Goal: Task Accomplishment & Management: Complete application form

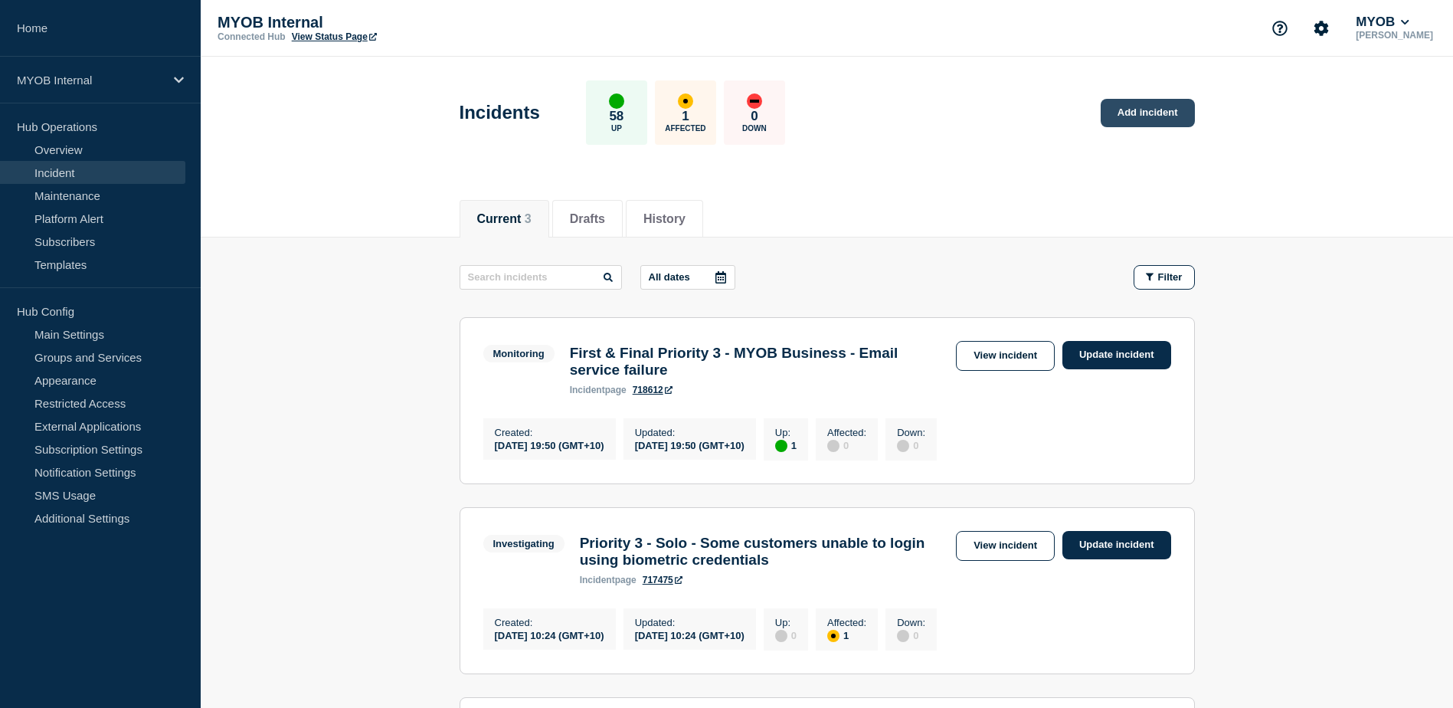
click at [1153, 120] on link "Add incident" at bounding box center [1147, 113] width 94 height 28
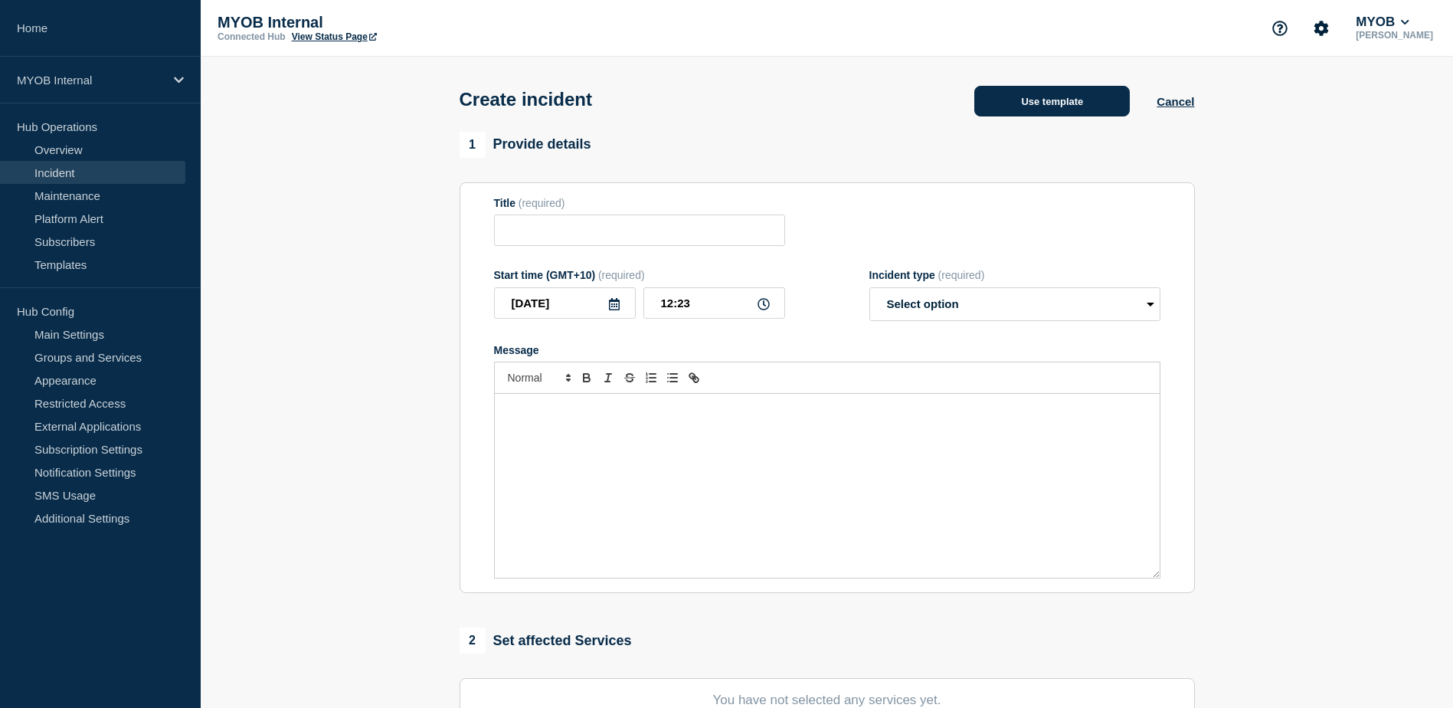
click at [1034, 113] on button "Use template" at bounding box center [1051, 101] width 155 height 31
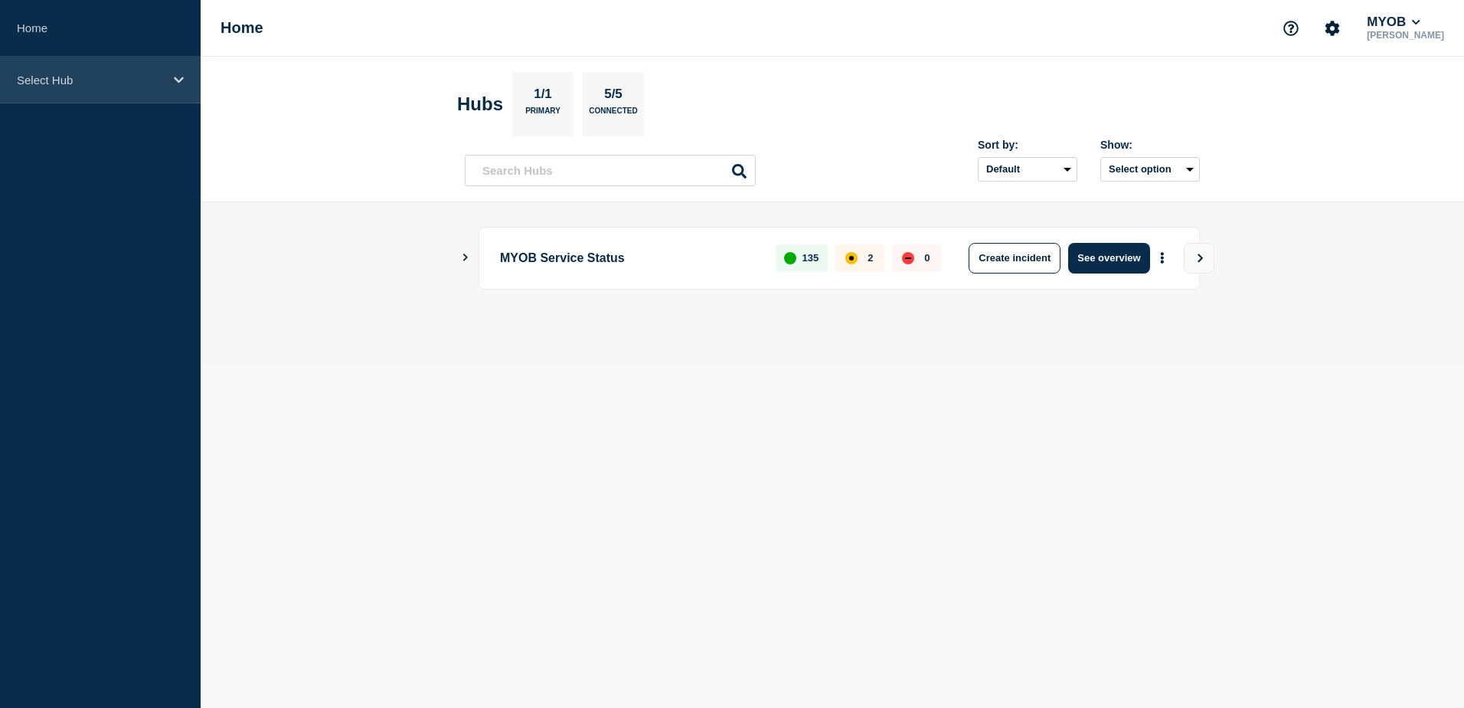
click at [145, 89] on div "Select Hub" at bounding box center [100, 80] width 201 height 47
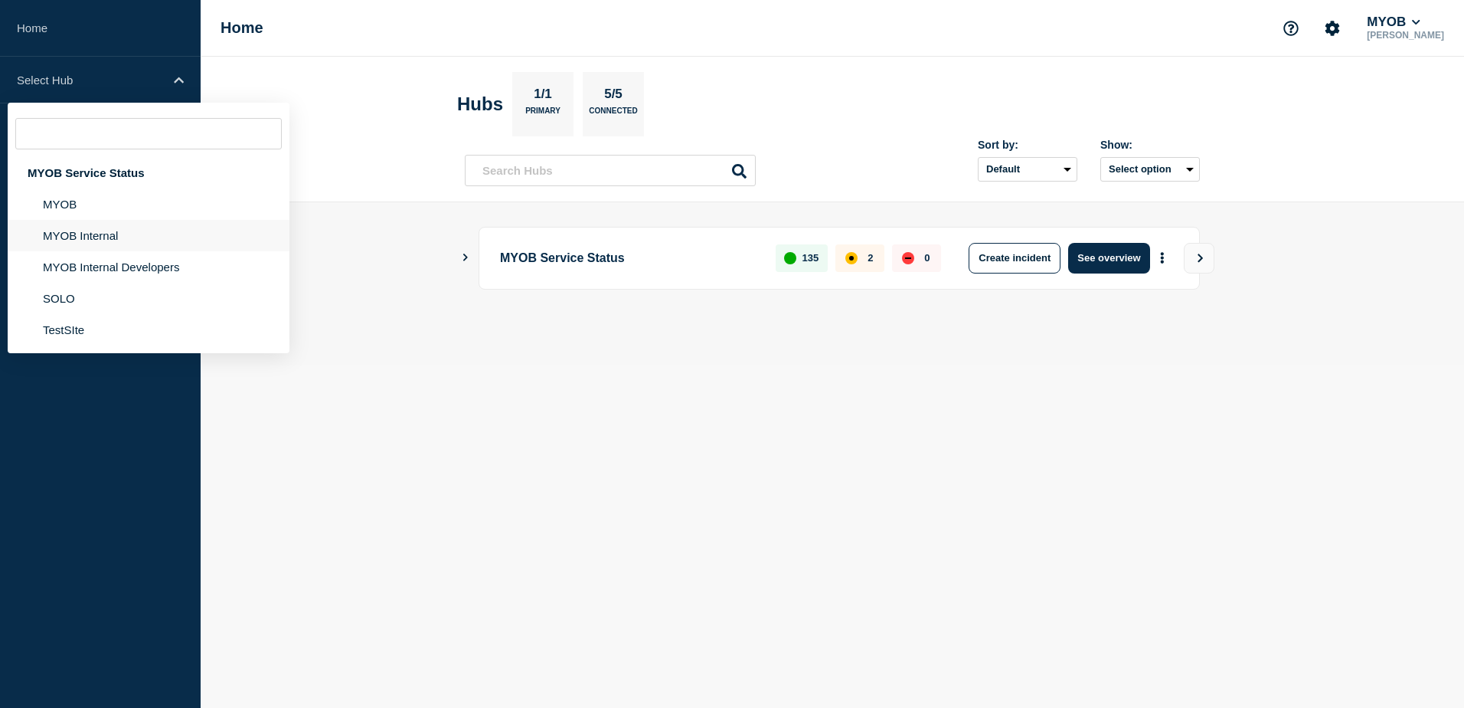
click at [111, 230] on li "MYOB Internal" at bounding box center [149, 235] width 282 height 31
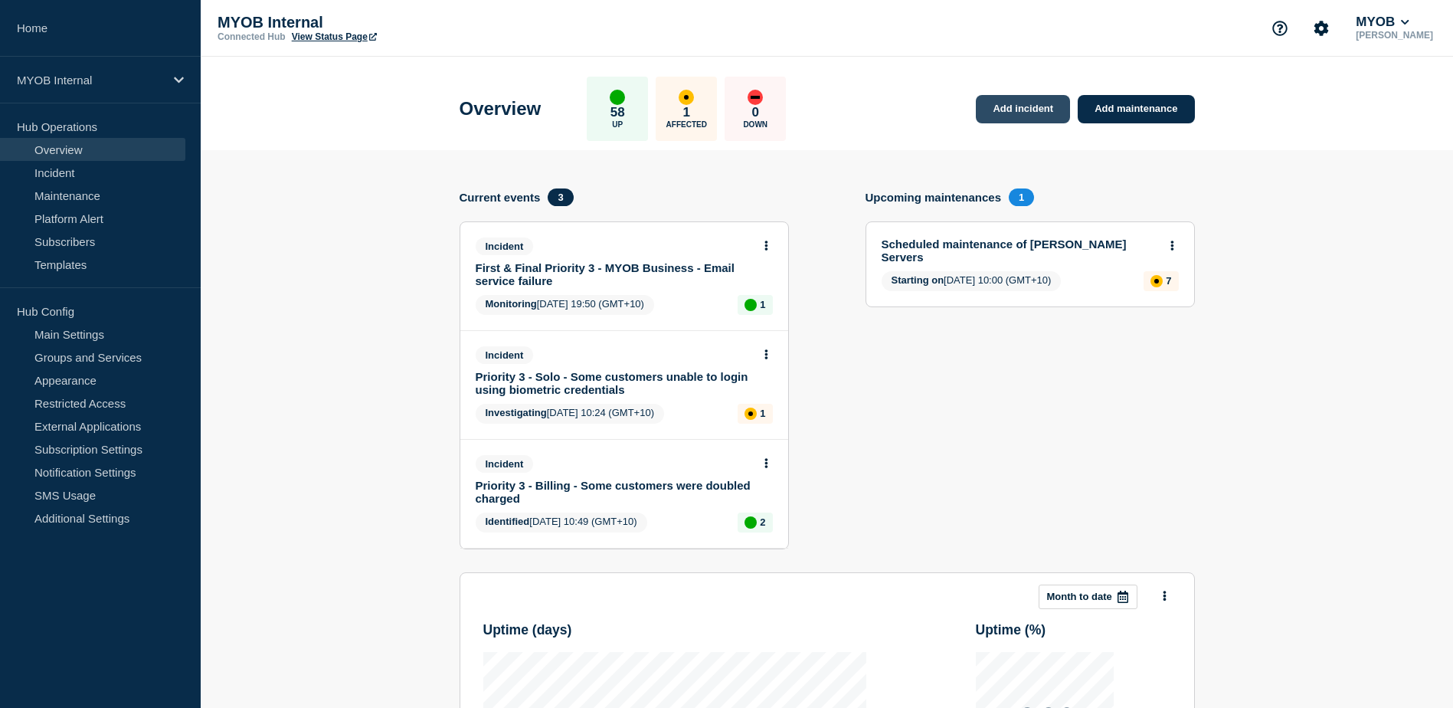
click at [1050, 106] on link "Add incident" at bounding box center [1023, 109] width 94 height 28
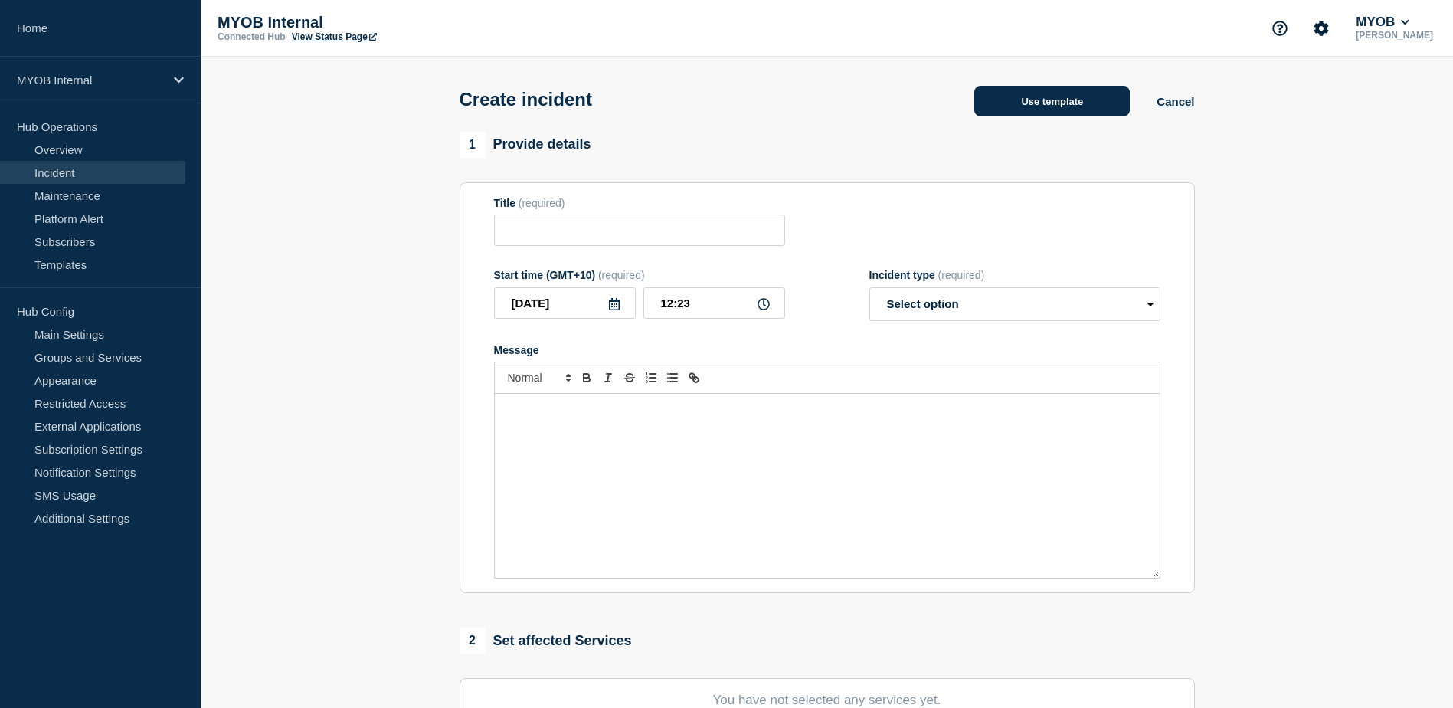
click at [1045, 107] on button "Use template" at bounding box center [1051, 101] width 155 height 31
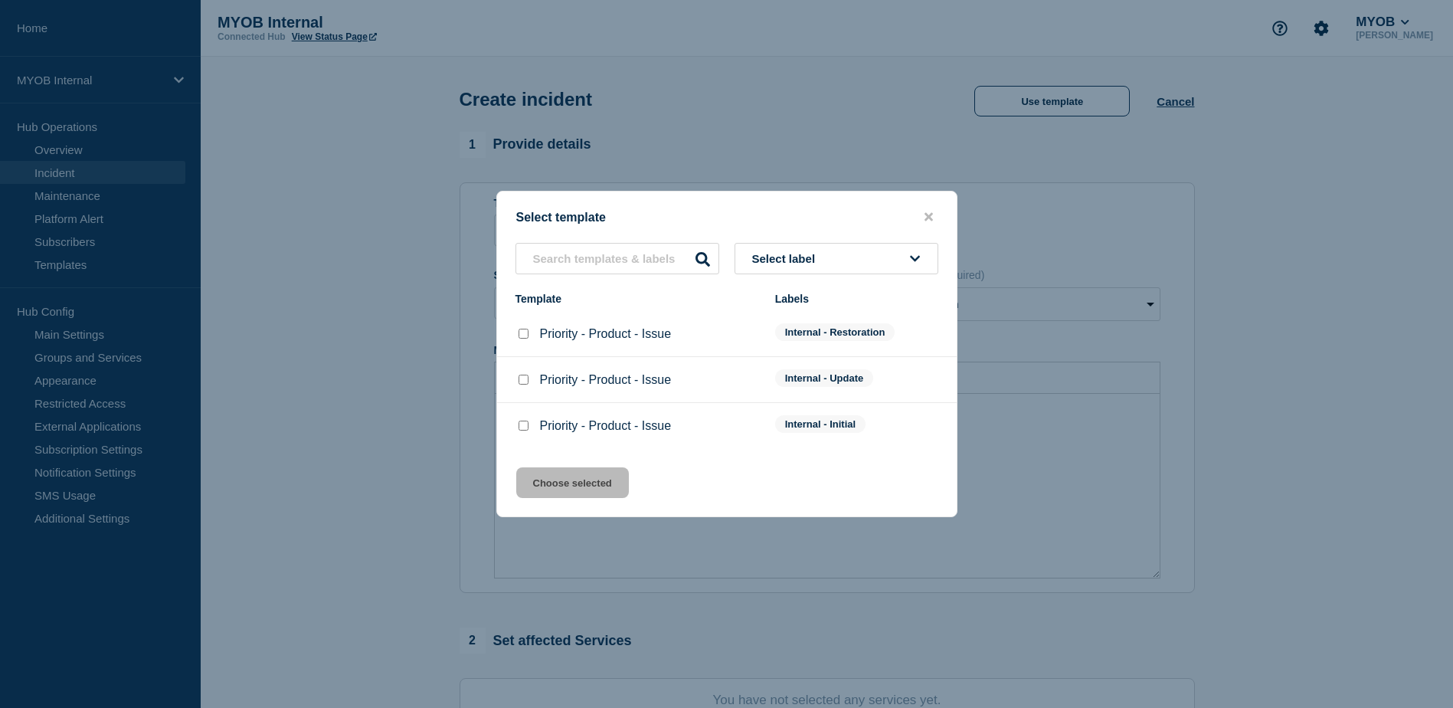
click at [520, 423] on input "Priority - Product - Issue checkbox" at bounding box center [523, 425] width 10 height 10
checkbox input "true"
click at [571, 479] on button "Choose selected" at bounding box center [572, 482] width 113 height 31
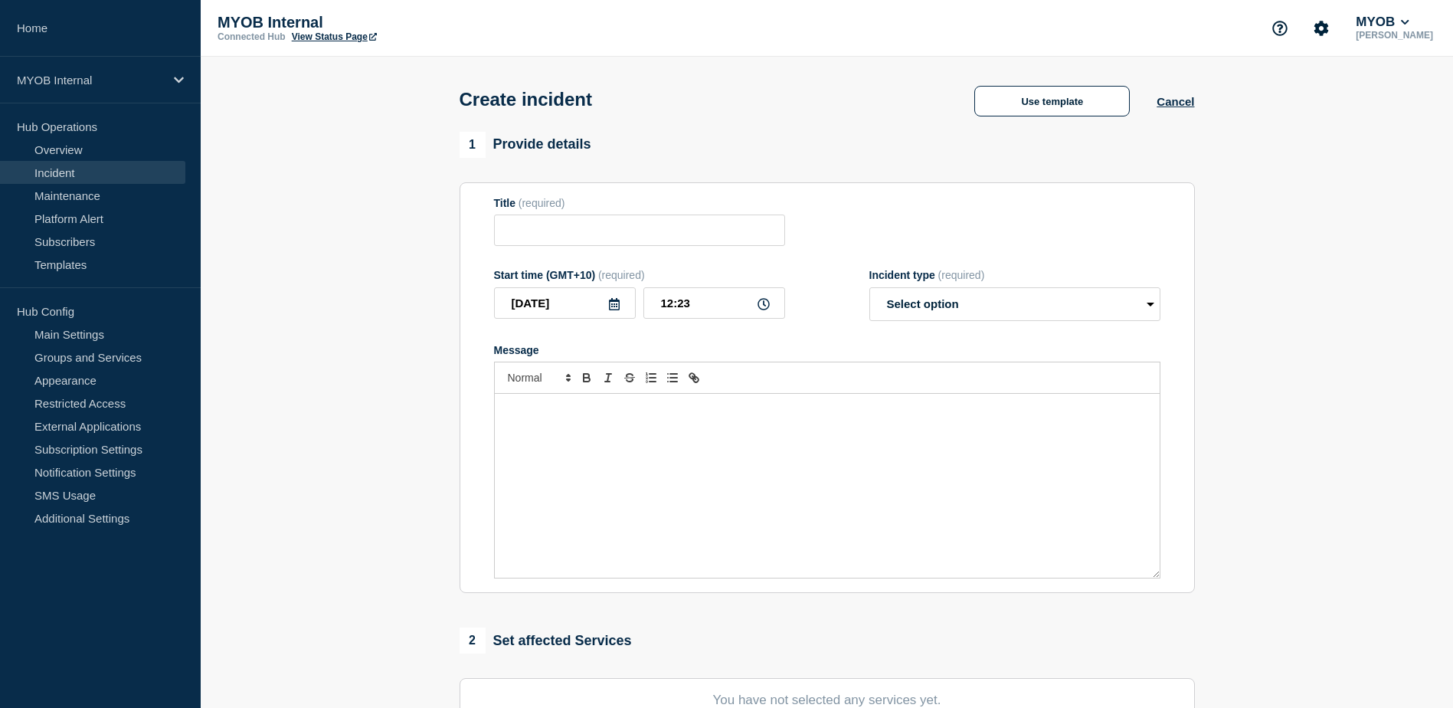
type input "Priority - Product - Issue"
select select "investigating"
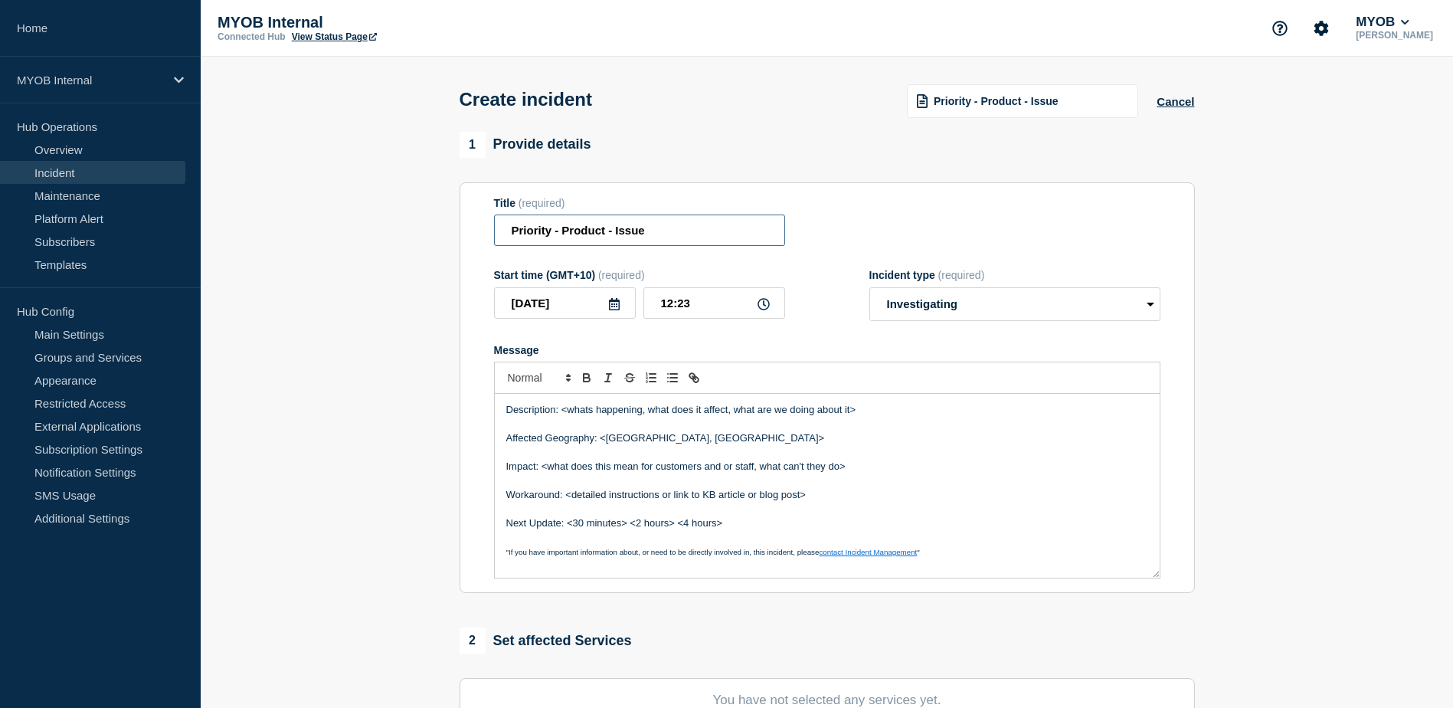
click at [555, 234] on input "Priority - Product - Issue" at bounding box center [639, 229] width 291 height 31
click at [698, 237] on input "Priority 1 - Product - Issue" at bounding box center [639, 229] width 291 height 31
click at [613, 233] on input "Priority 1 - Product - TEST" at bounding box center [639, 229] width 291 height 31
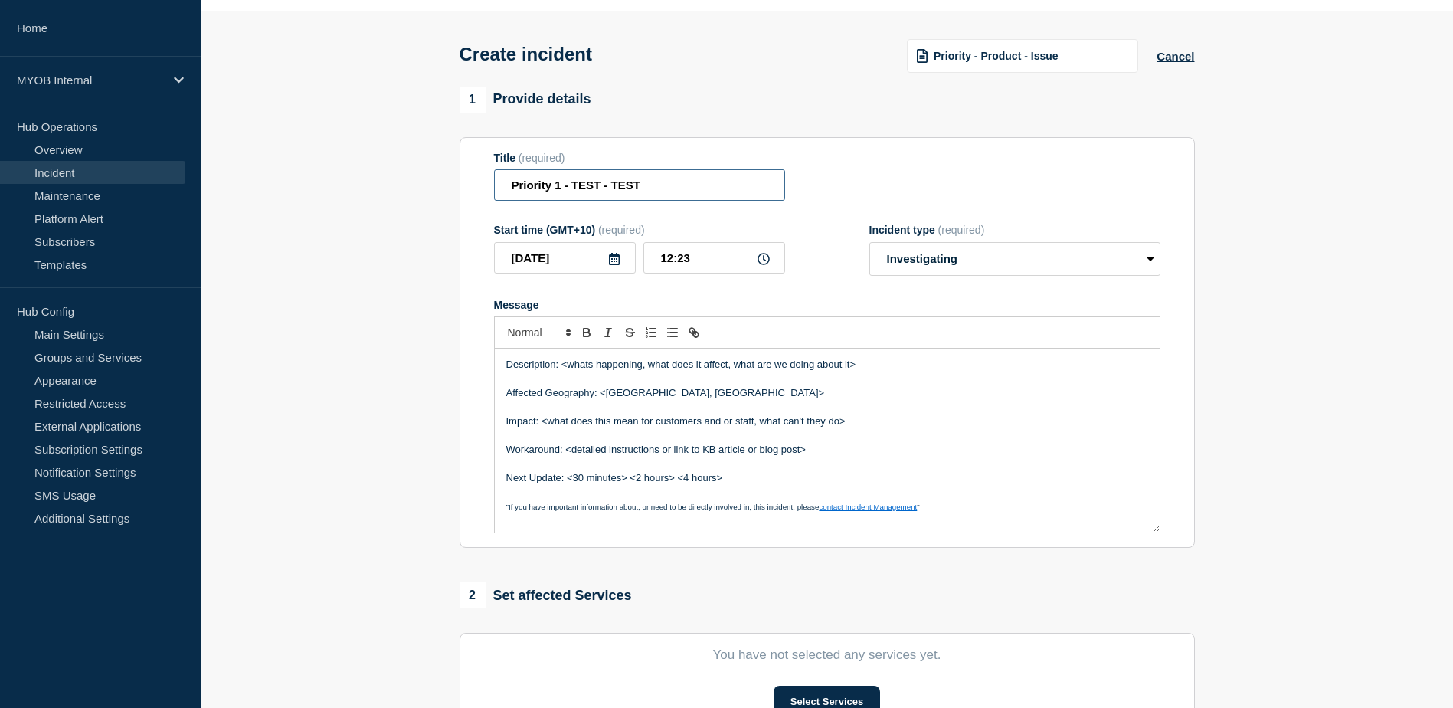
scroll to position [77, 0]
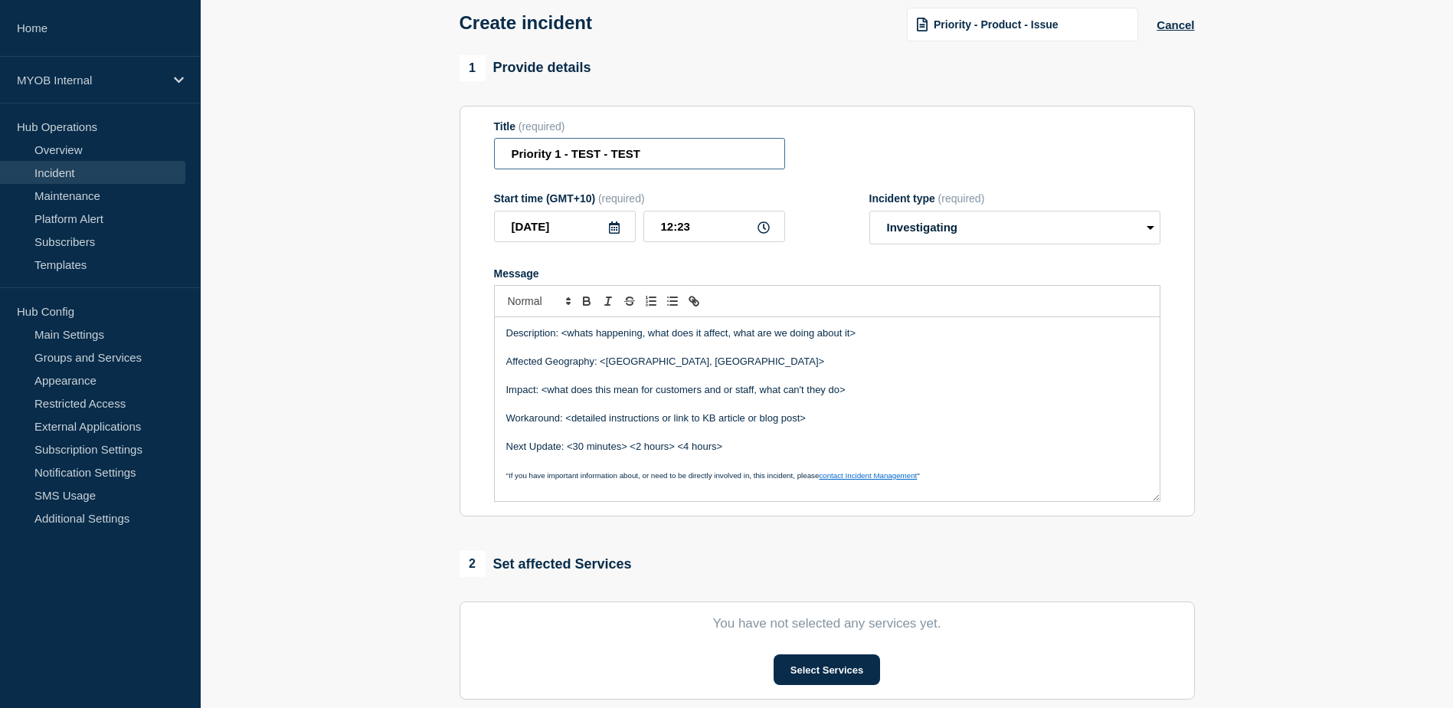
type input "Priority 1 - TEST - TEST"
drag, startPoint x: 787, startPoint y: 457, endPoint x: 737, endPoint y: 436, distance: 54.2
click at [737, 436] on div "Description: <whats happening, what does it affect, what are we doing about it>…" at bounding box center [827, 409] width 665 height 184
click at [752, 450] on p "Next Update: <30 minutes> <2 hours> <4 hours>" at bounding box center [827, 447] width 642 height 14
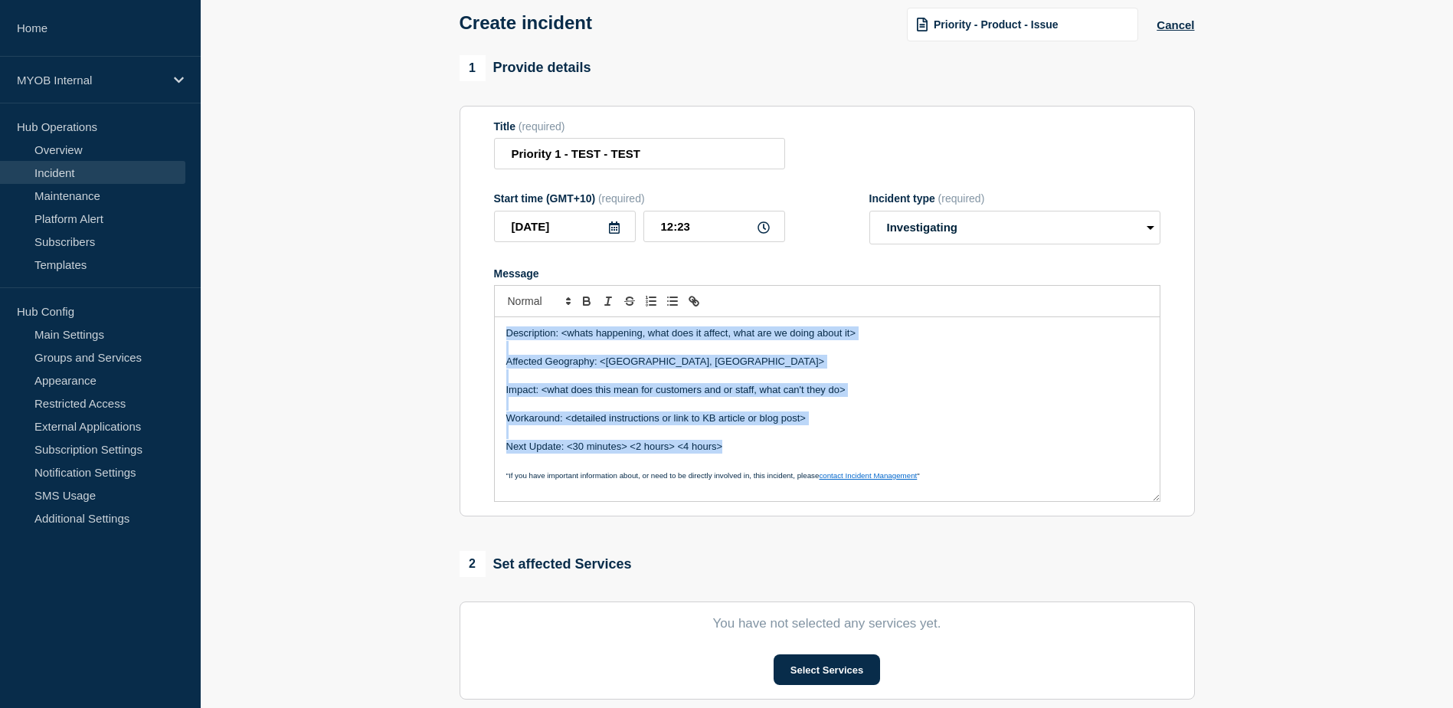
drag, startPoint x: 700, startPoint y: 434, endPoint x: 486, endPoint y: 333, distance: 236.4
click at [486, 333] on section "Title (required) Priority 1 - TEST - TEST Start time (GMT+10) (required) [DATE]…" at bounding box center [826, 311] width 735 height 411
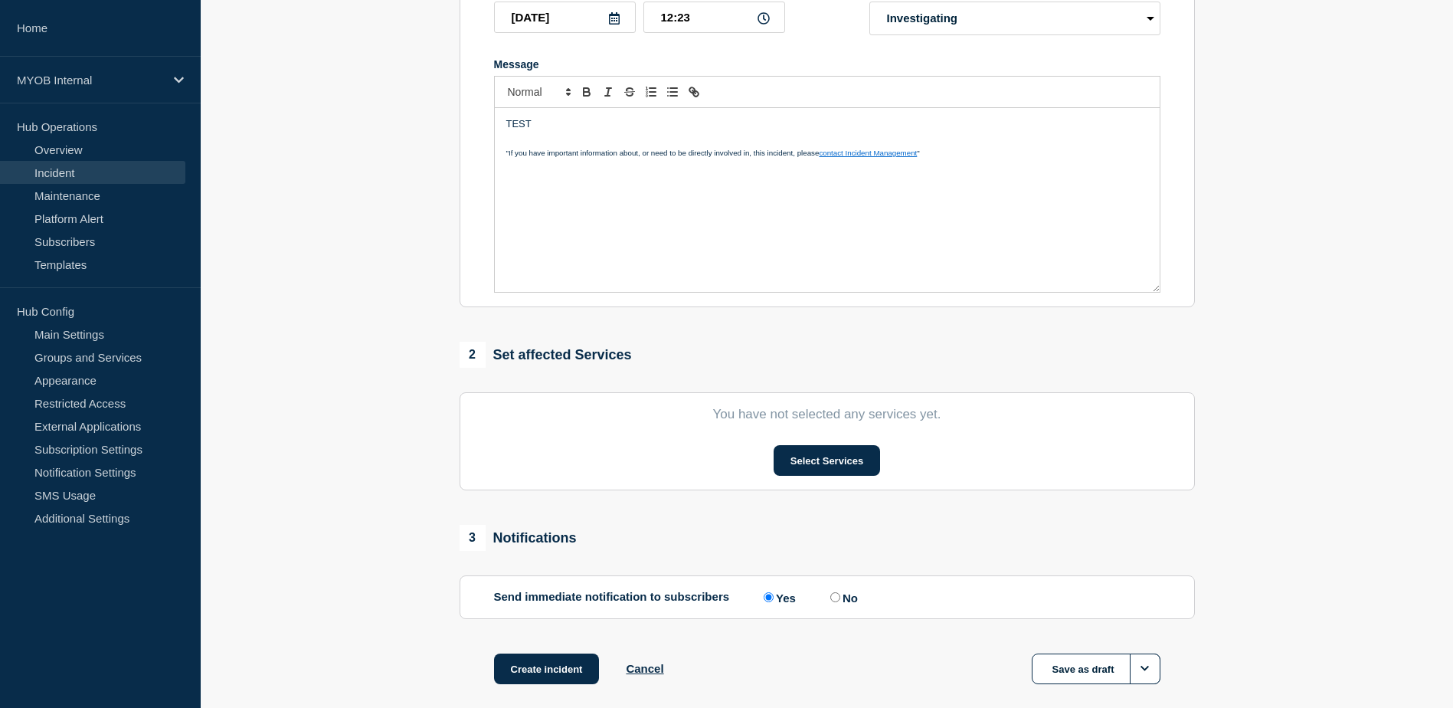
scroll to position [306, 0]
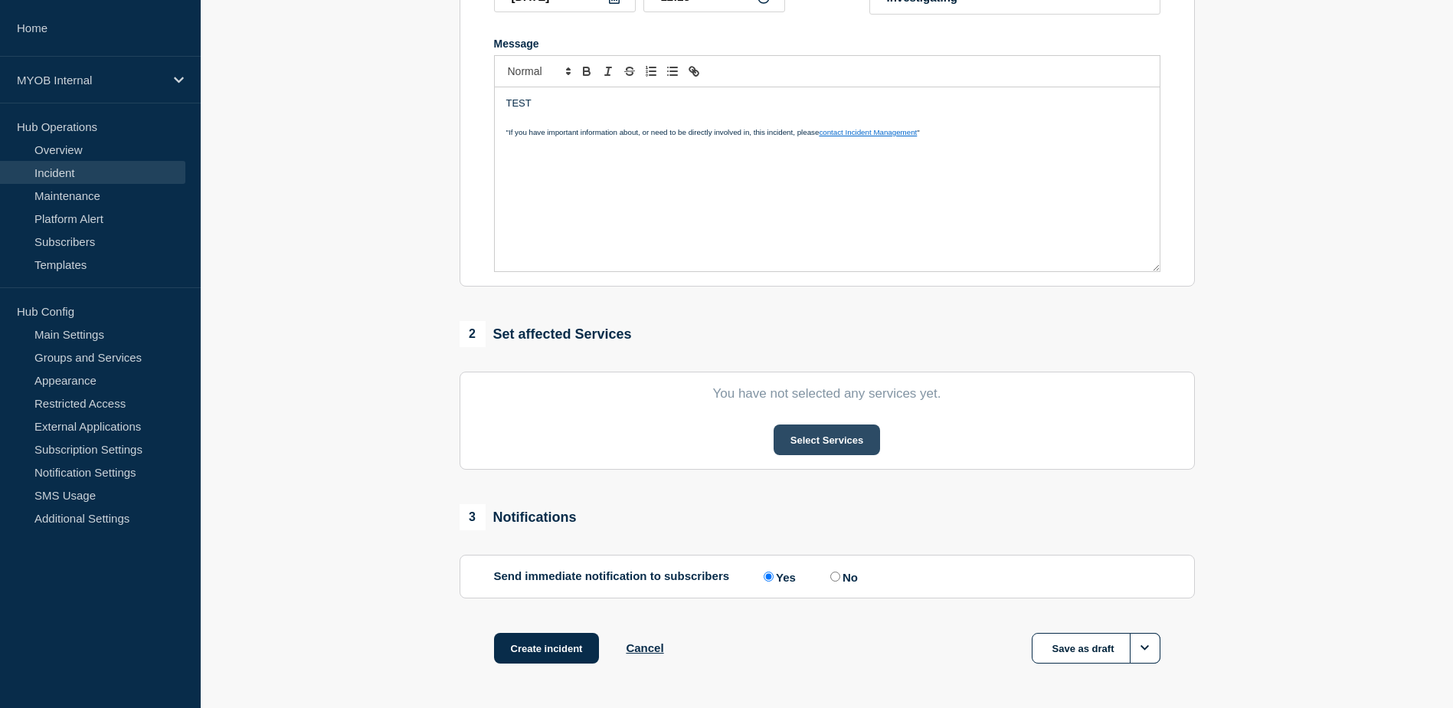
click at [849, 449] on button "Select Services" at bounding box center [826, 439] width 106 height 31
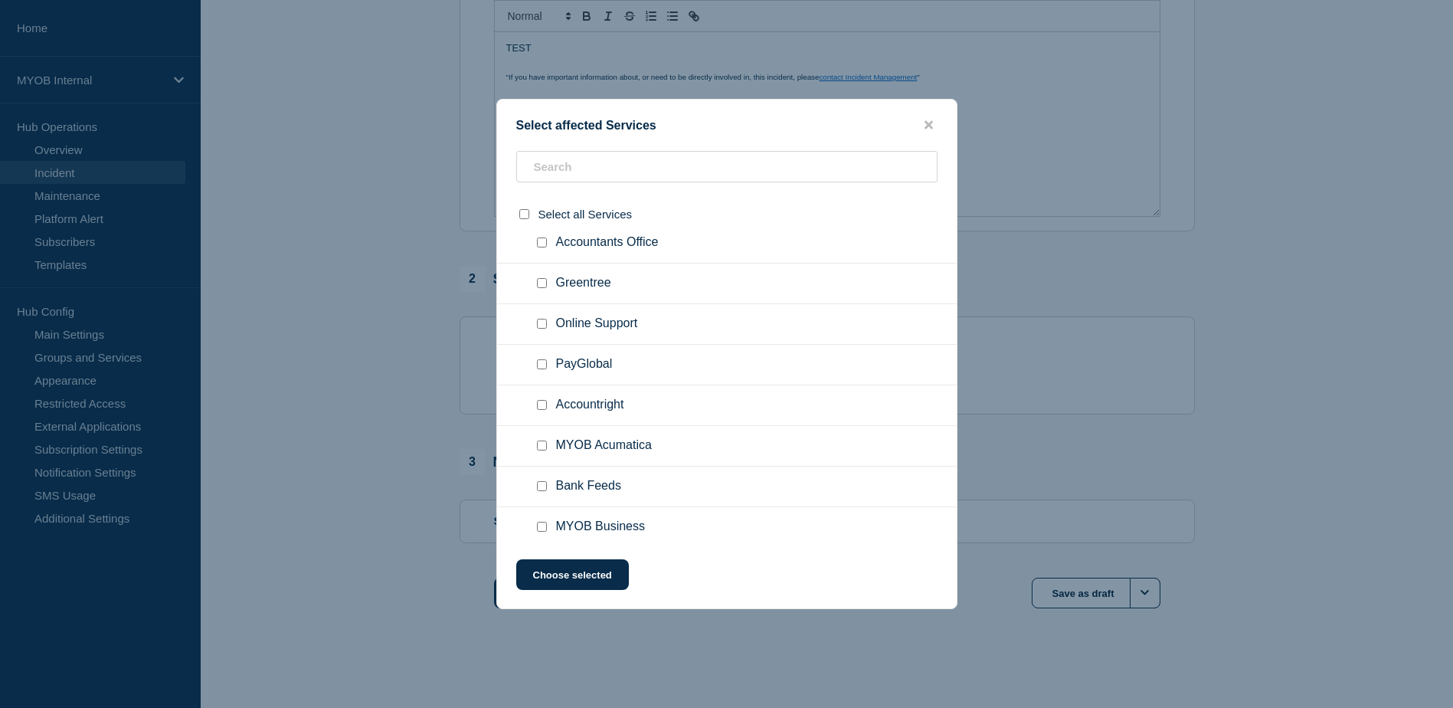
scroll to position [1675, 0]
click at [547, 286] on div at bounding box center [545, 283] width 22 height 15
click at [540, 286] on input "Greentree checkbox" at bounding box center [542, 284] width 10 height 10
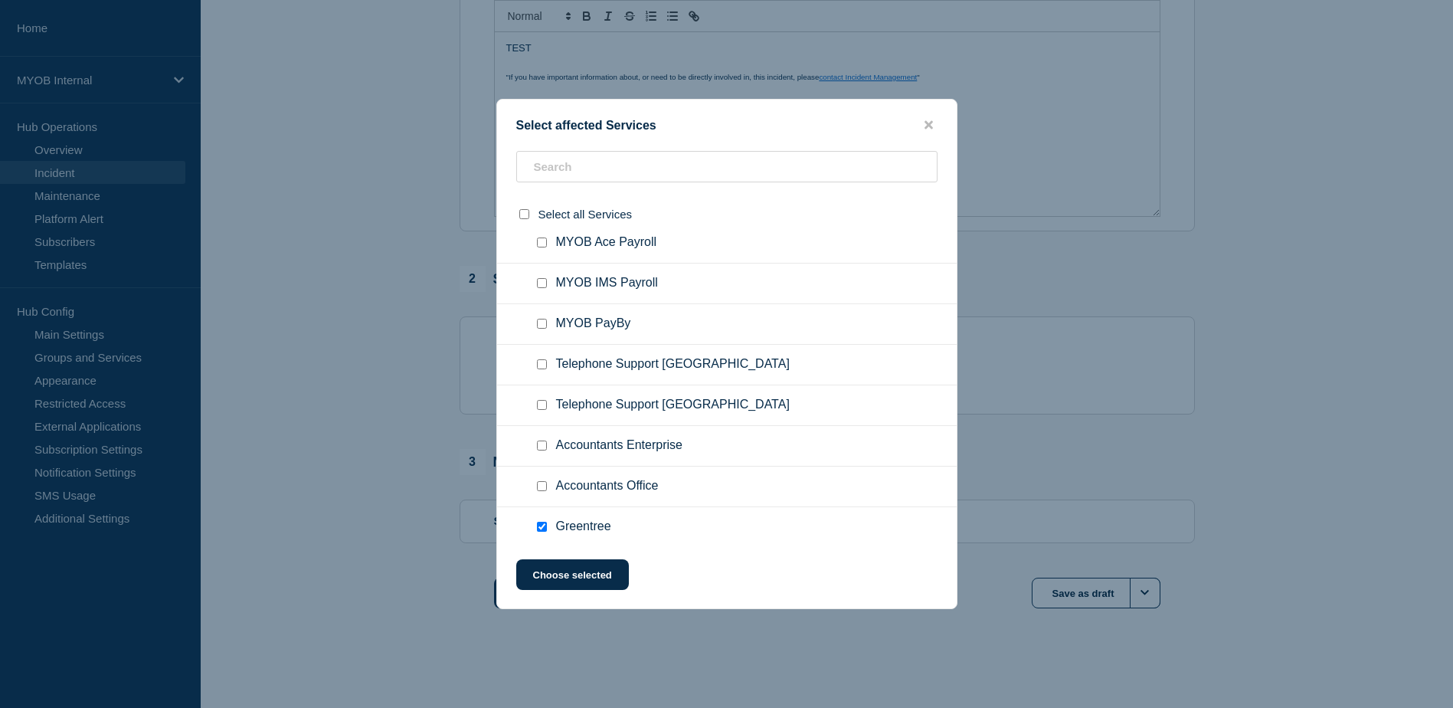
scroll to position [1522, 0]
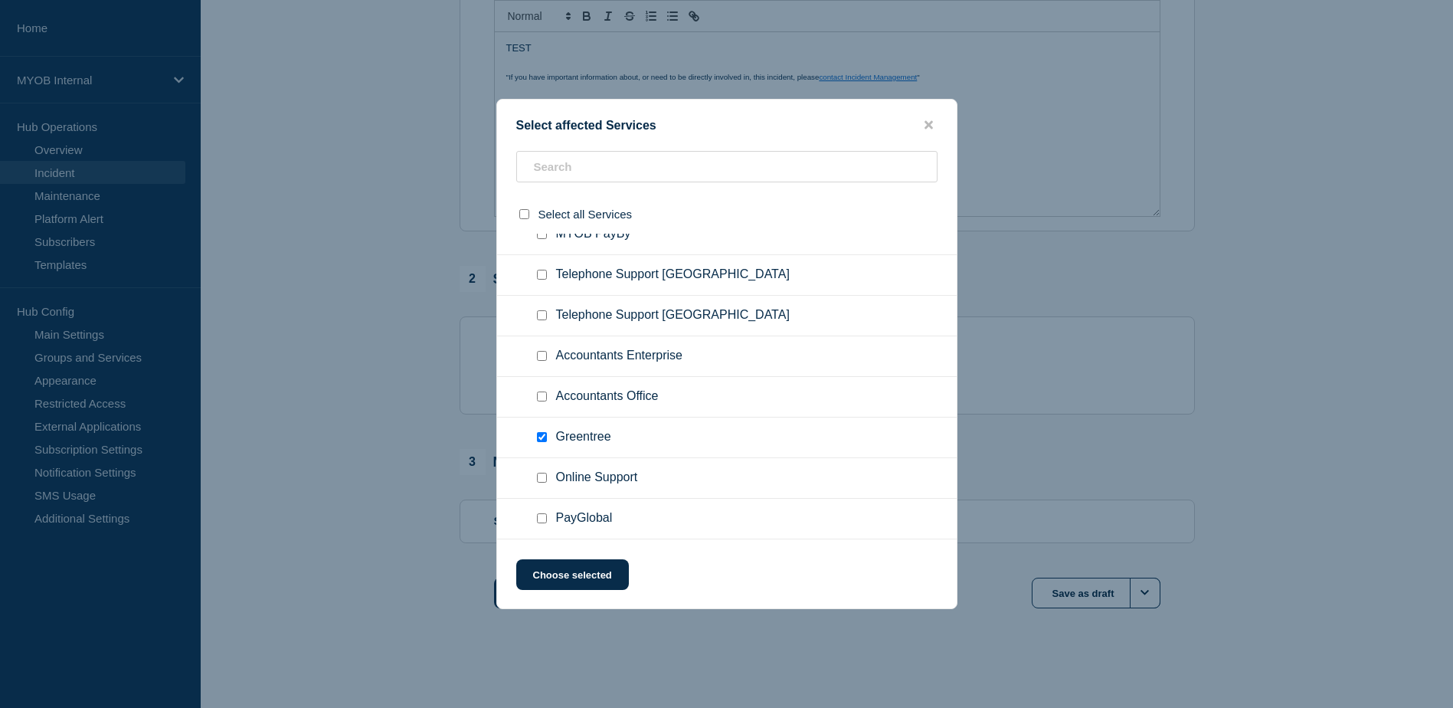
click at [541, 442] on input "Greentree checkbox" at bounding box center [542, 437] width 10 height 10
checkbox input "false"
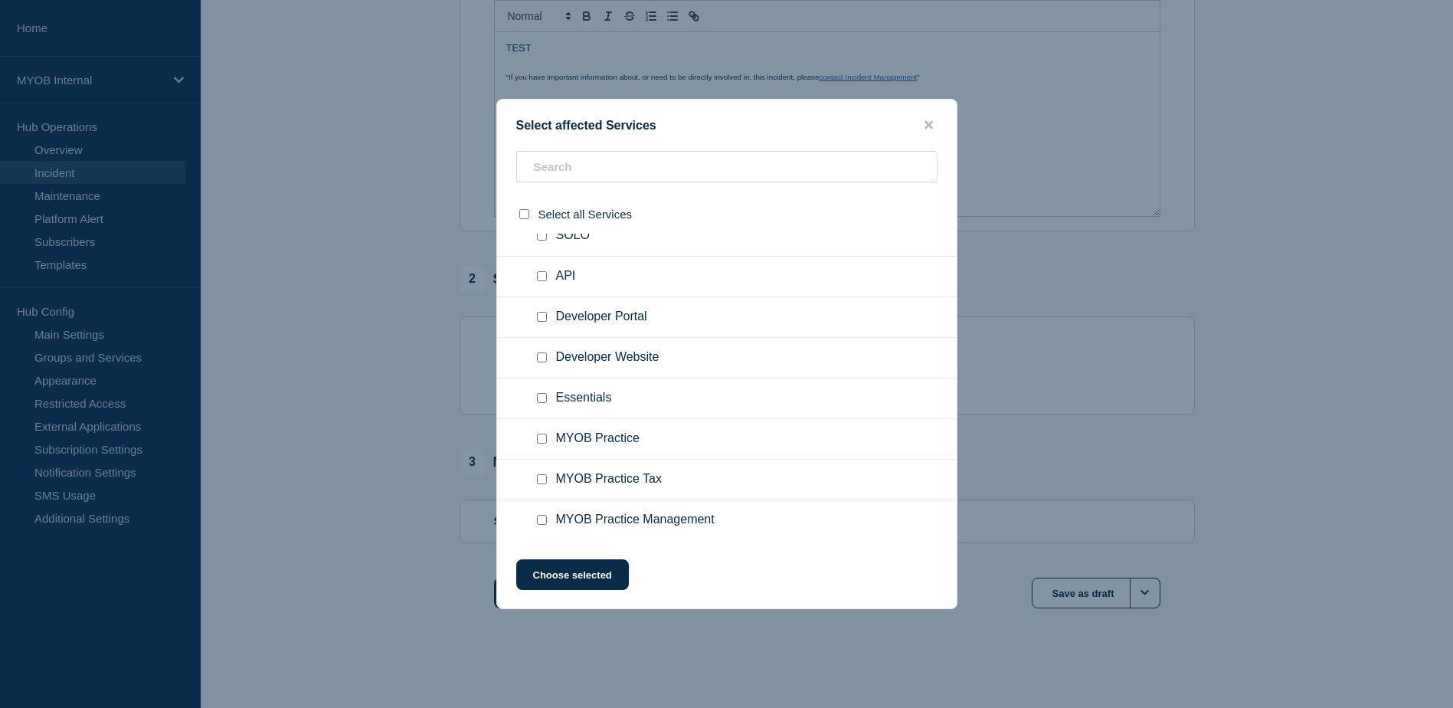
scroll to position [1062, 0]
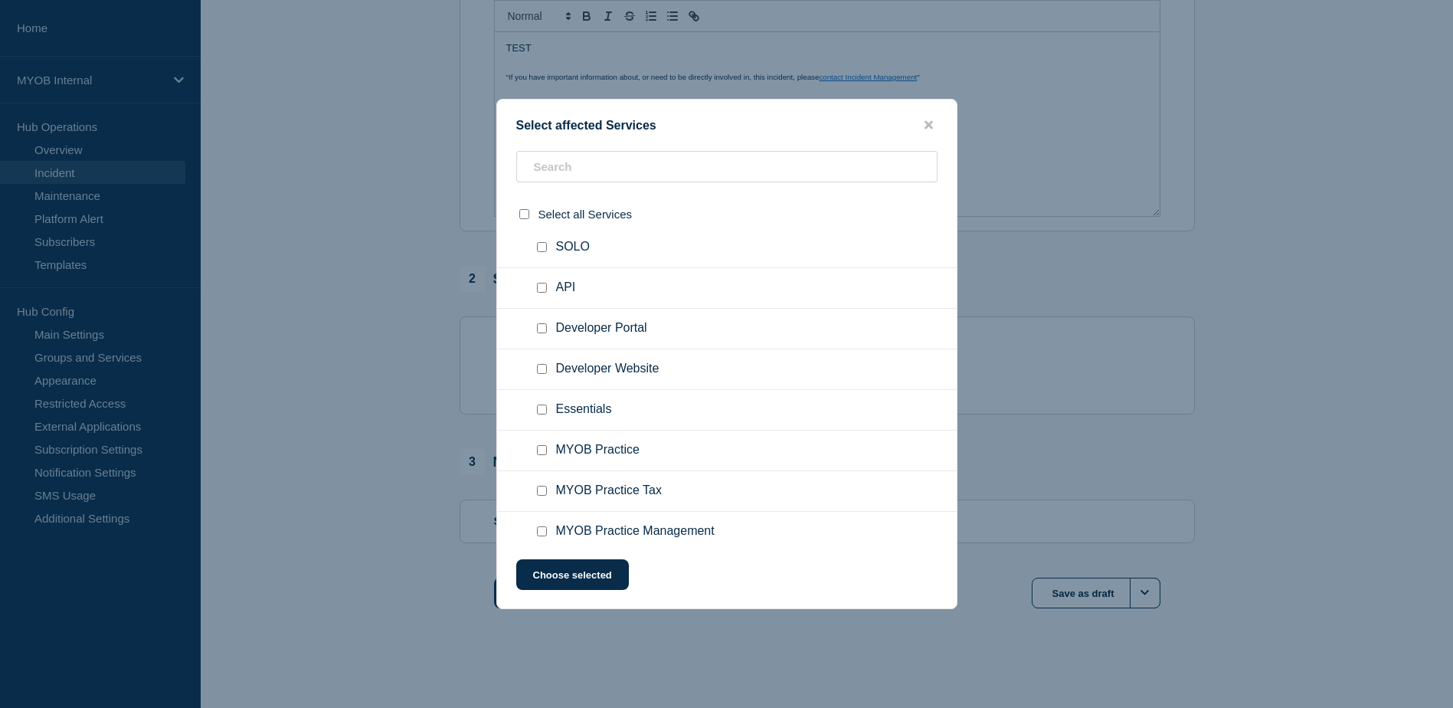
click at [538, 409] on input "Essentials checkbox" at bounding box center [542, 409] width 10 height 10
checkbox input "true"
click at [597, 580] on button "Choose selected" at bounding box center [572, 574] width 113 height 31
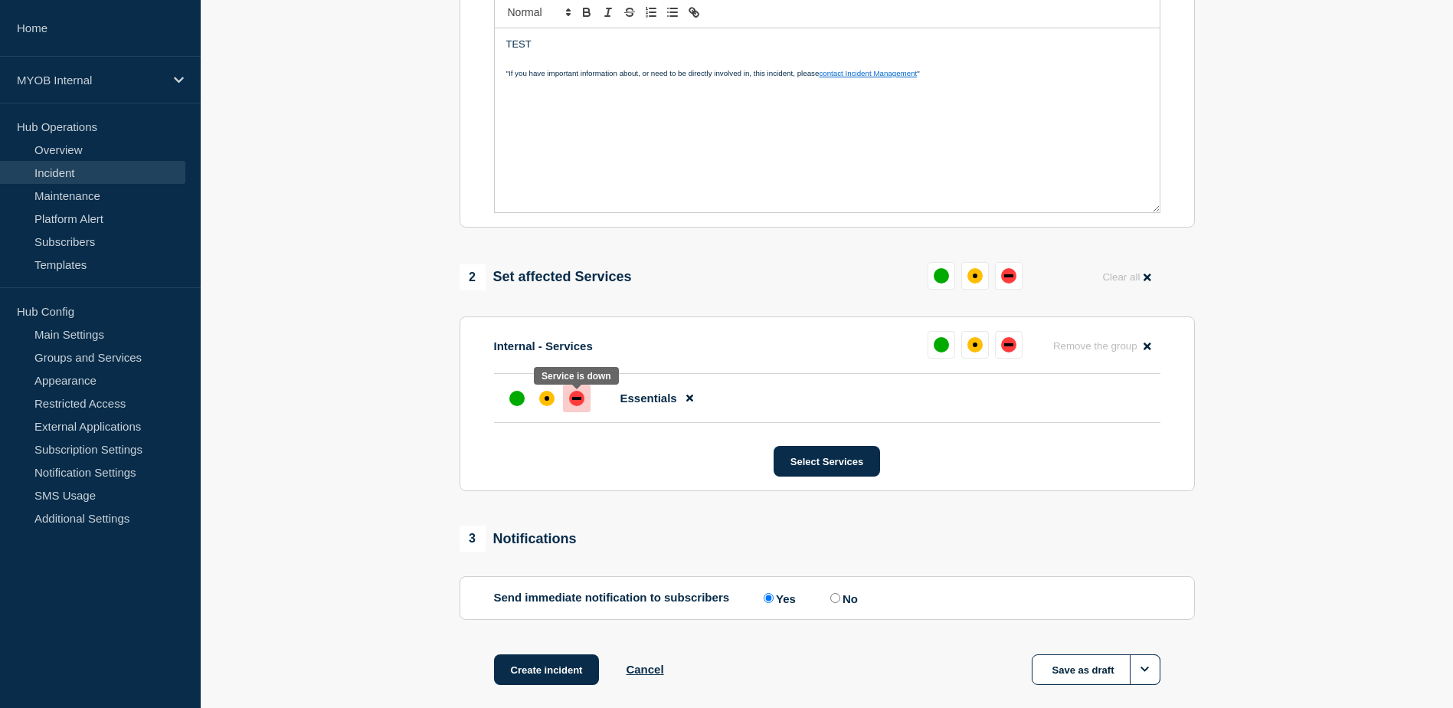
click at [571, 404] on div "down" at bounding box center [576, 398] width 15 height 15
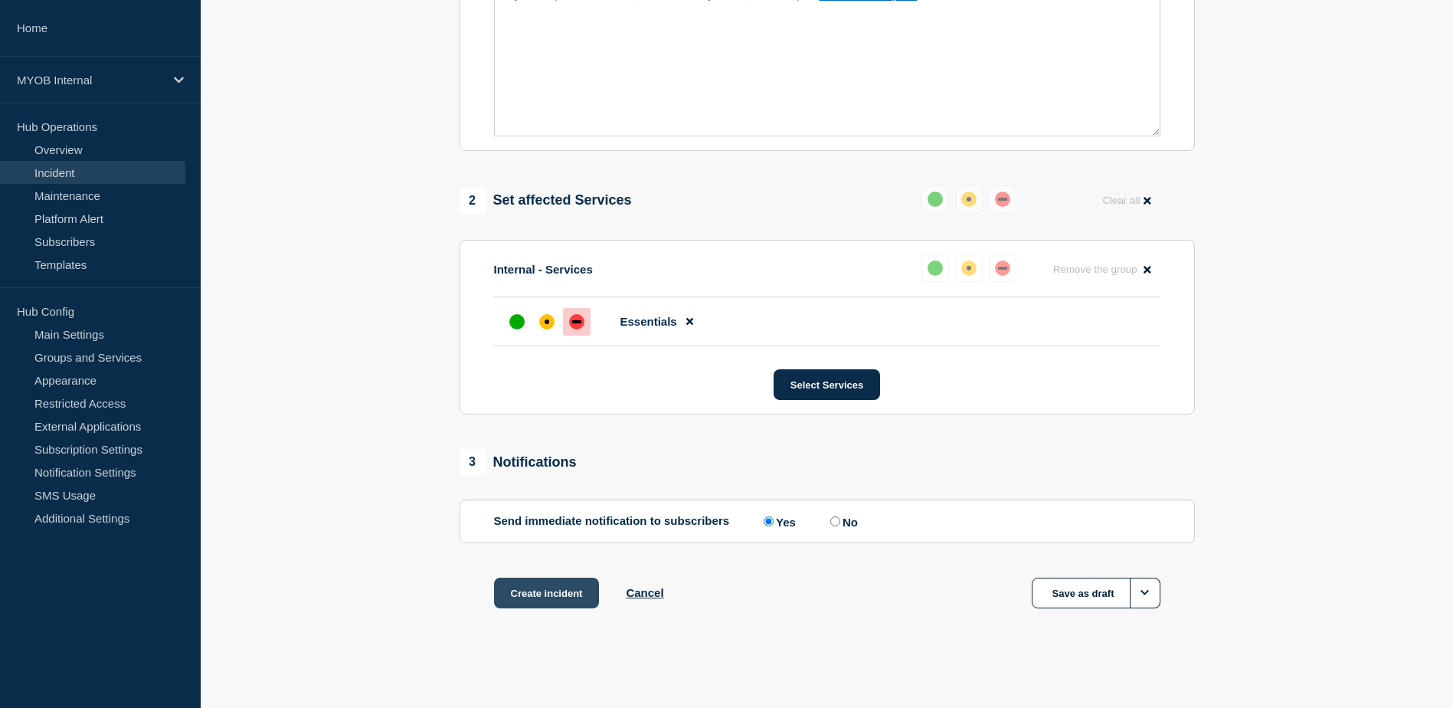
click at [573, 600] on button "Create incident" at bounding box center [547, 592] width 106 height 31
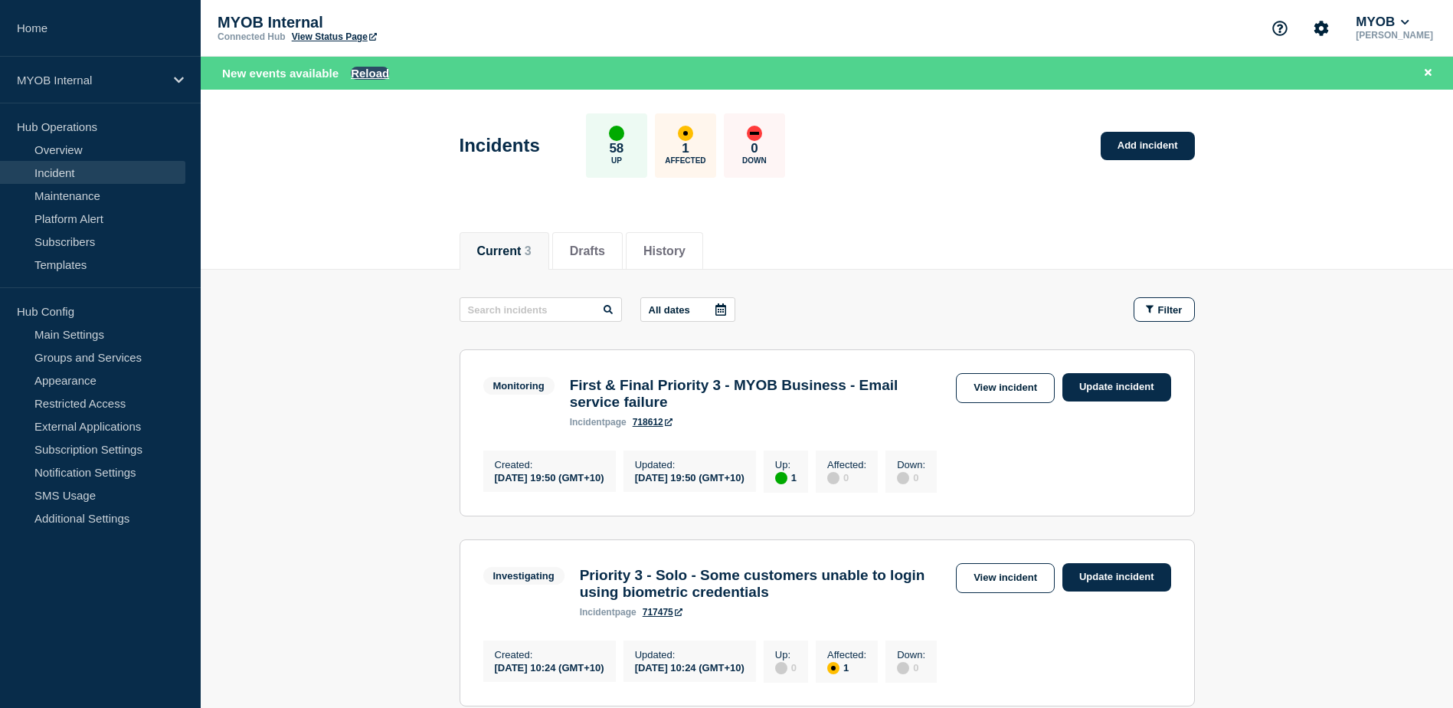
click at [374, 74] on button "Reload" at bounding box center [370, 73] width 38 height 13
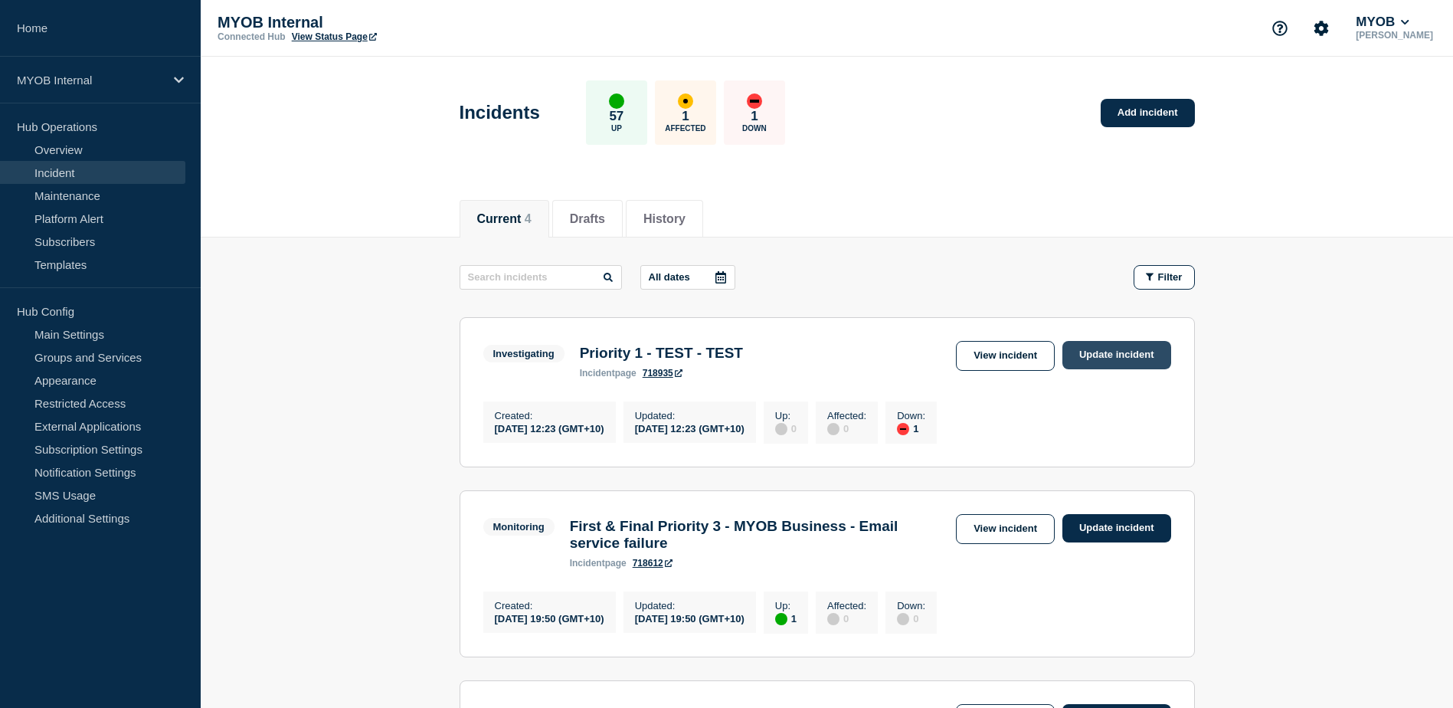
click at [1120, 354] on link "Update incident" at bounding box center [1116, 355] width 109 height 28
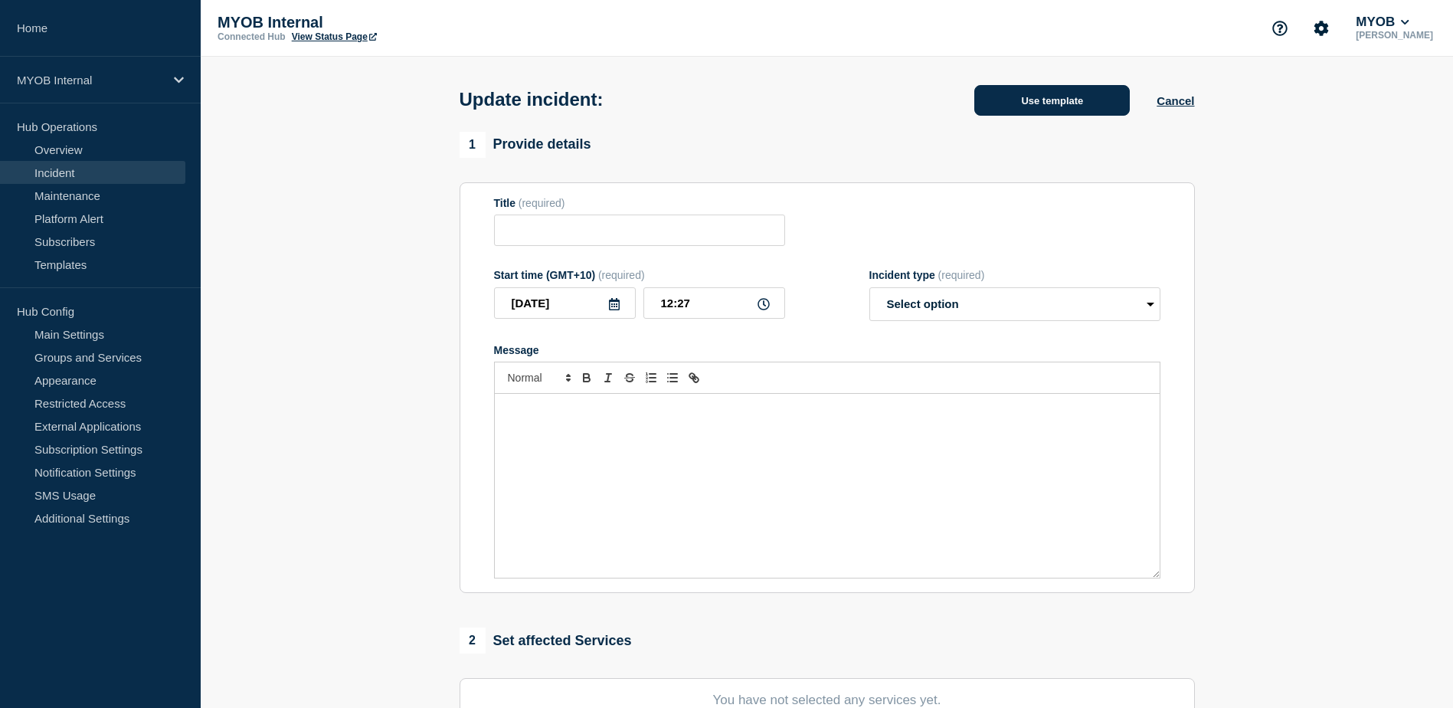
type input "Priority 1 - TEST - TEST"
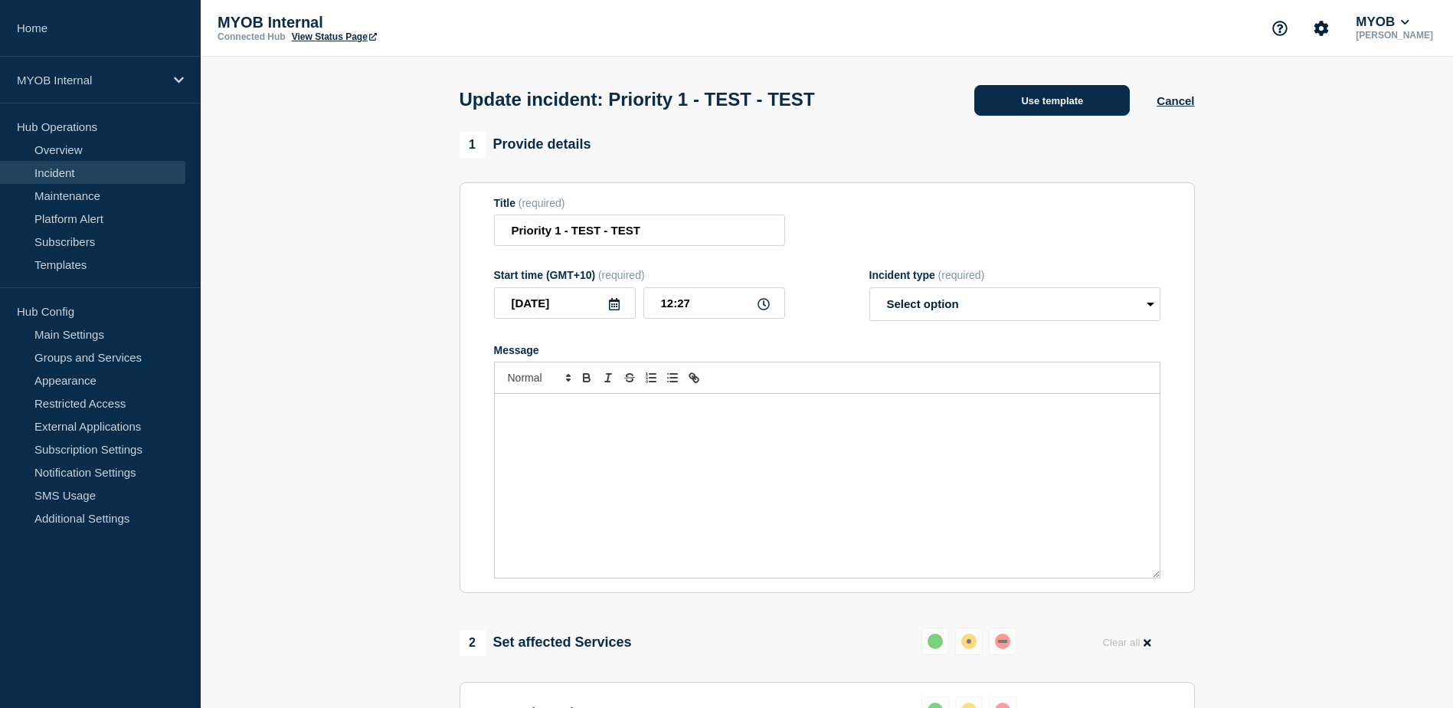
click at [1031, 106] on button "Use template" at bounding box center [1051, 100] width 155 height 31
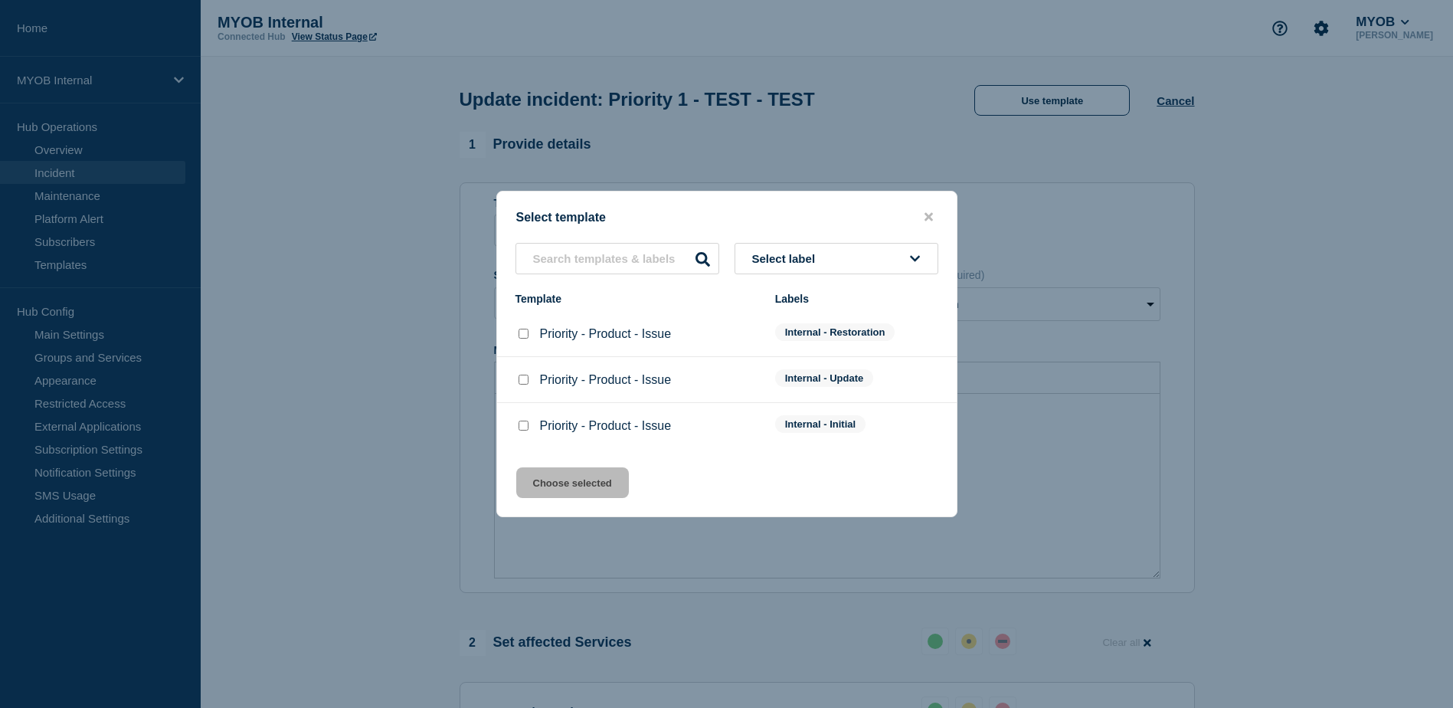
click at [522, 335] on input "Priority - Product - Issue checkbox" at bounding box center [523, 334] width 10 height 10
checkbox input "true"
click at [571, 480] on button "Choose selected" at bounding box center [572, 482] width 113 height 31
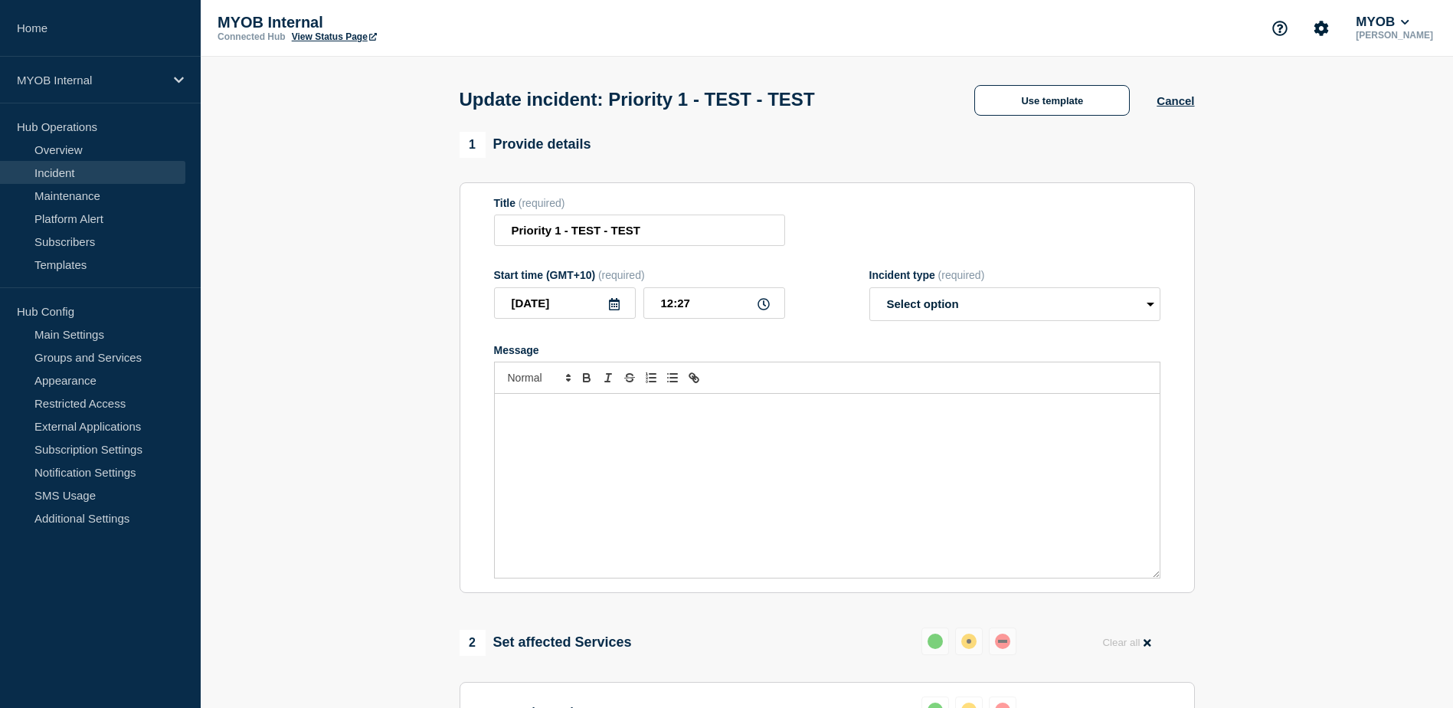
select select "resolved"
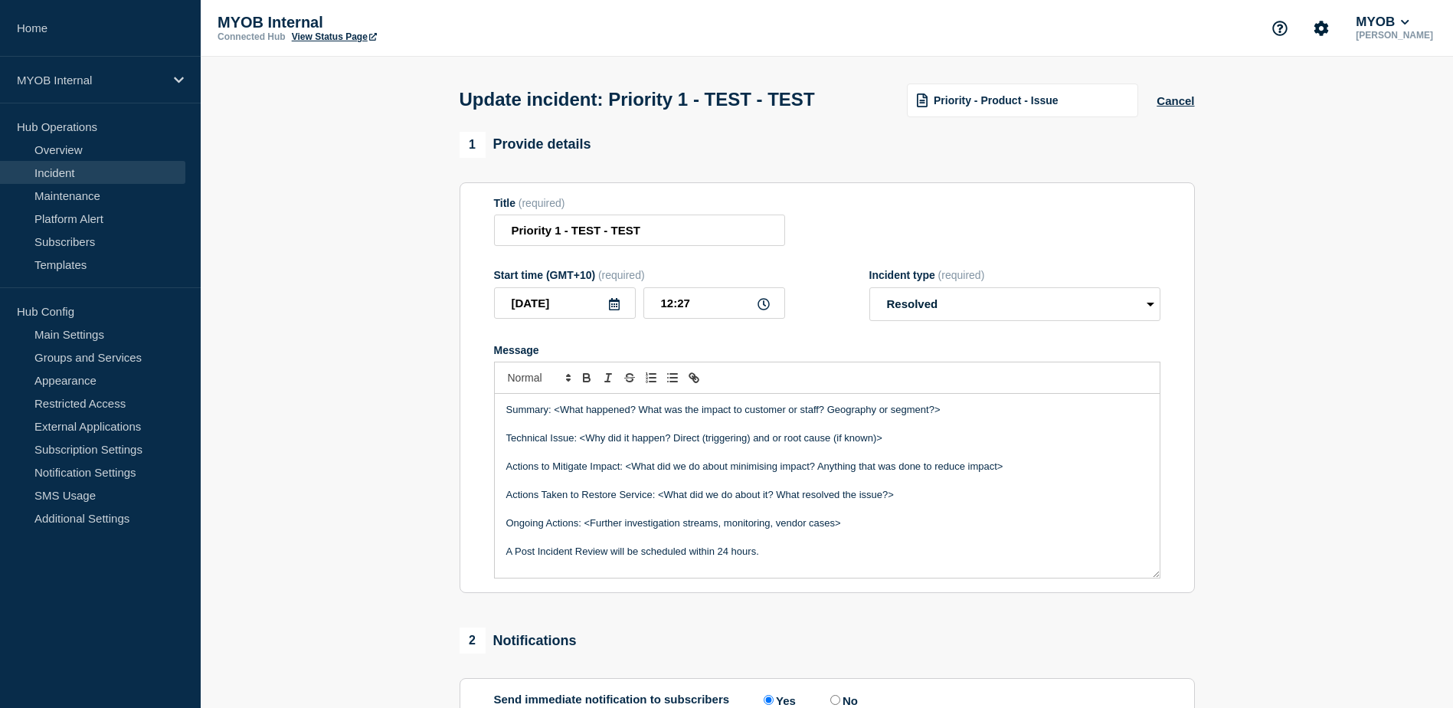
drag, startPoint x: 695, startPoint y: 521, endPoint x: 490, endPoint y: 397, distance: 239.4
click at [490, 397] on section "Title (required) Priority 1 - TEST - TEST Start time (GMT+10) (required) [DATE]…" at bounding box center [826, 387] width 735 height 411
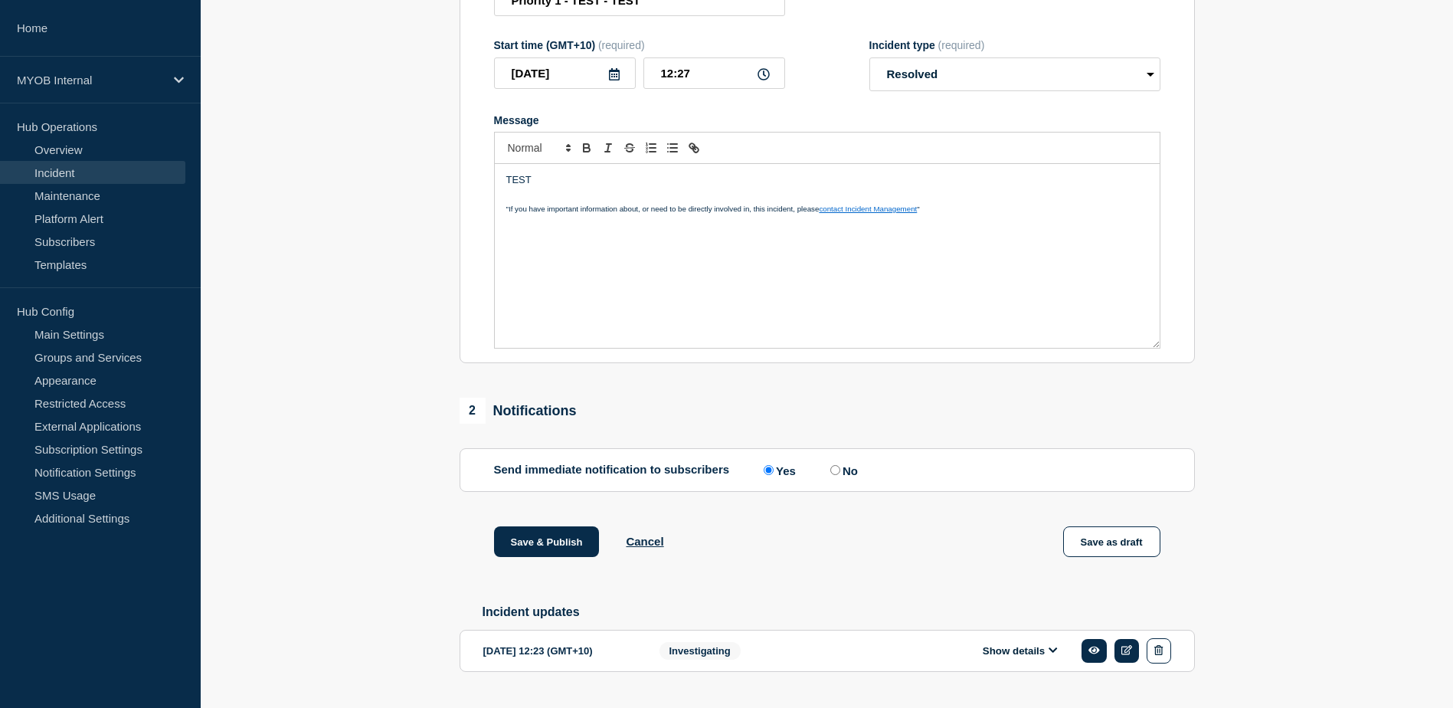
scroll to position [273, 0]
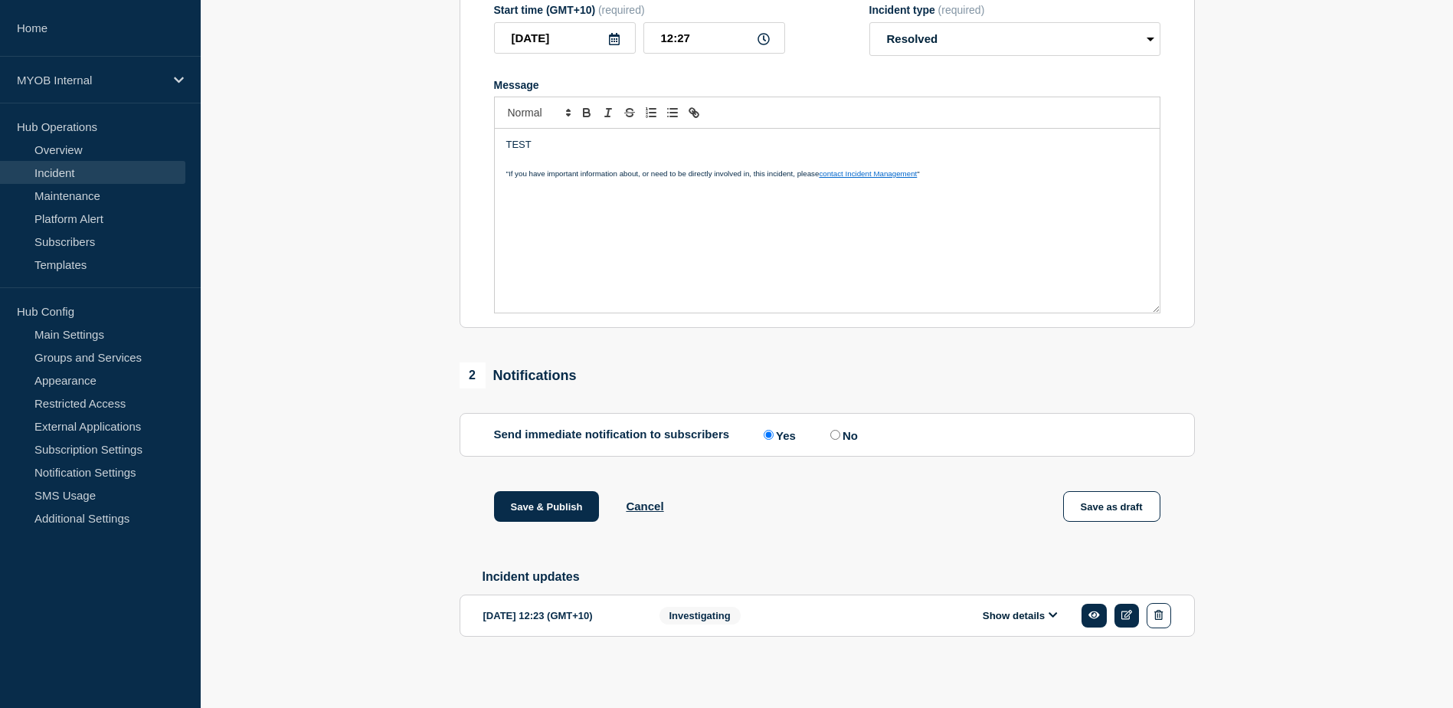
click at [839, 431] on input "No" at bounding box center [835, 435] width 10 height 10
radio input "true"
radio input "false"
click at [581, 498] on button "Save & Publish" at bounding box center [547, 506] width 106 height 31
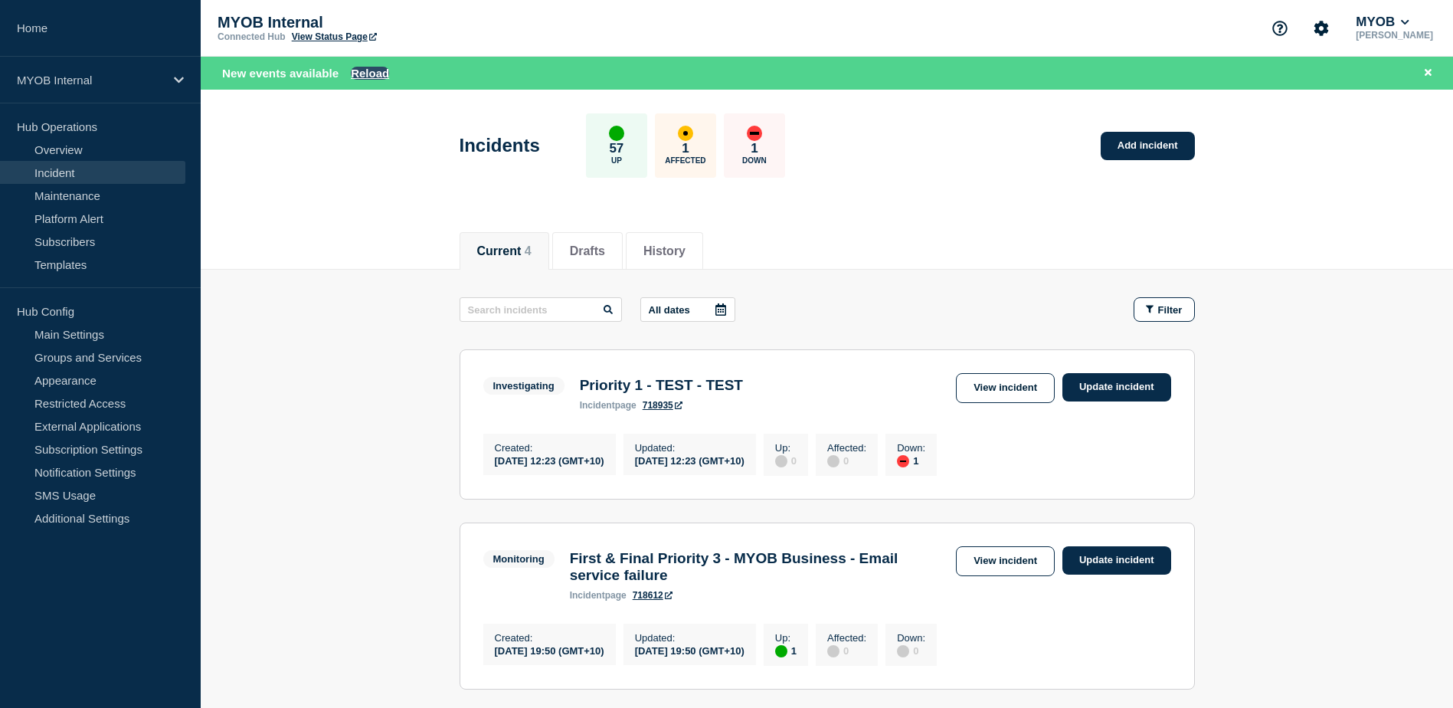
click at [366, 77] on button "Reload" at bounding box center [370, 73] width 38 height 13
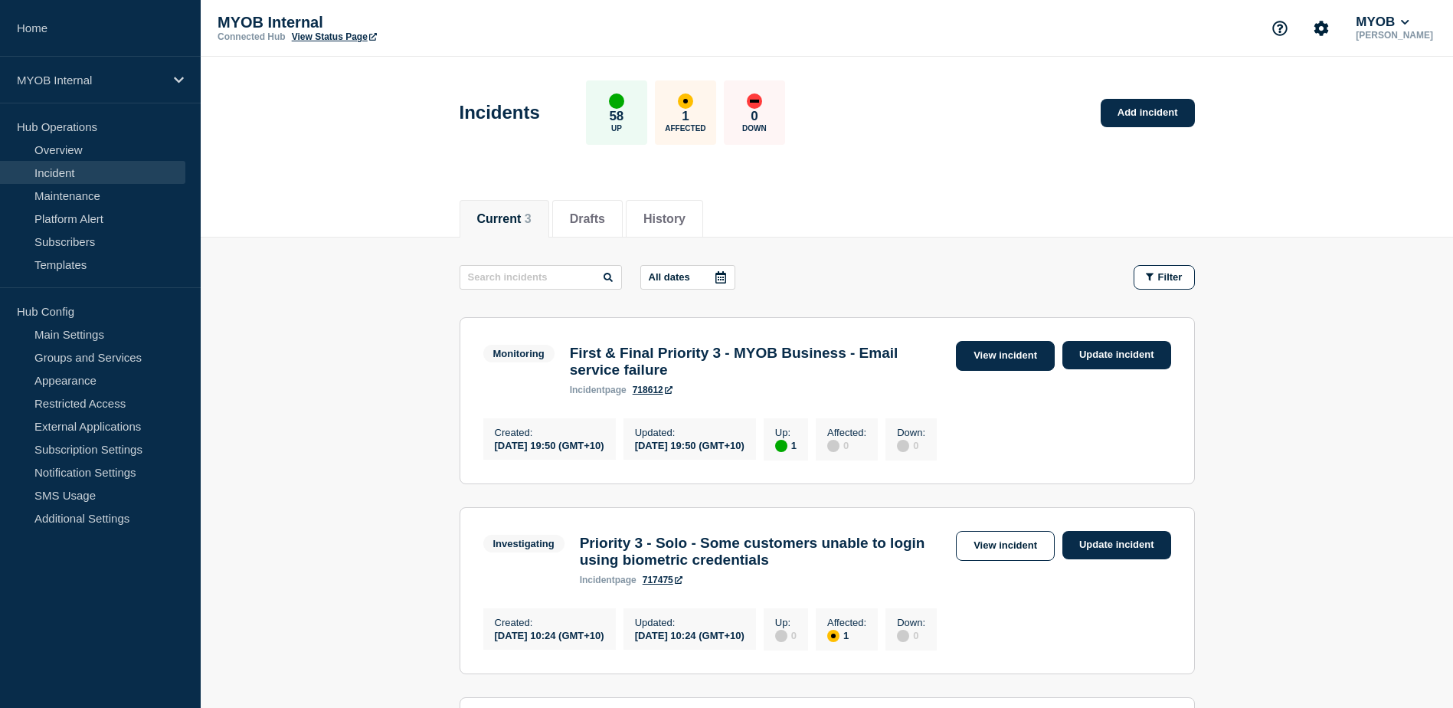
click at [1038, 348] on link "View incident" at bounding box center [1005, 356] width 99 height 30
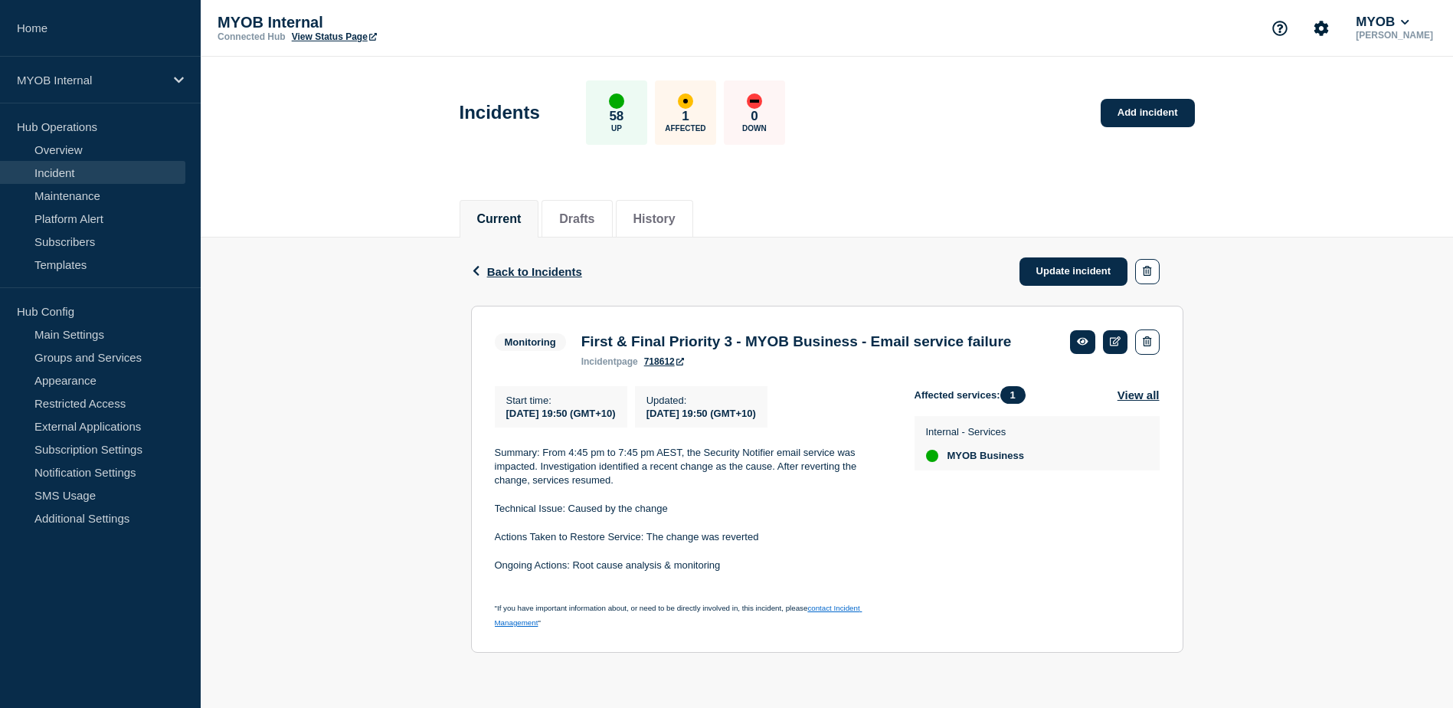
scroll to position [18, 0]
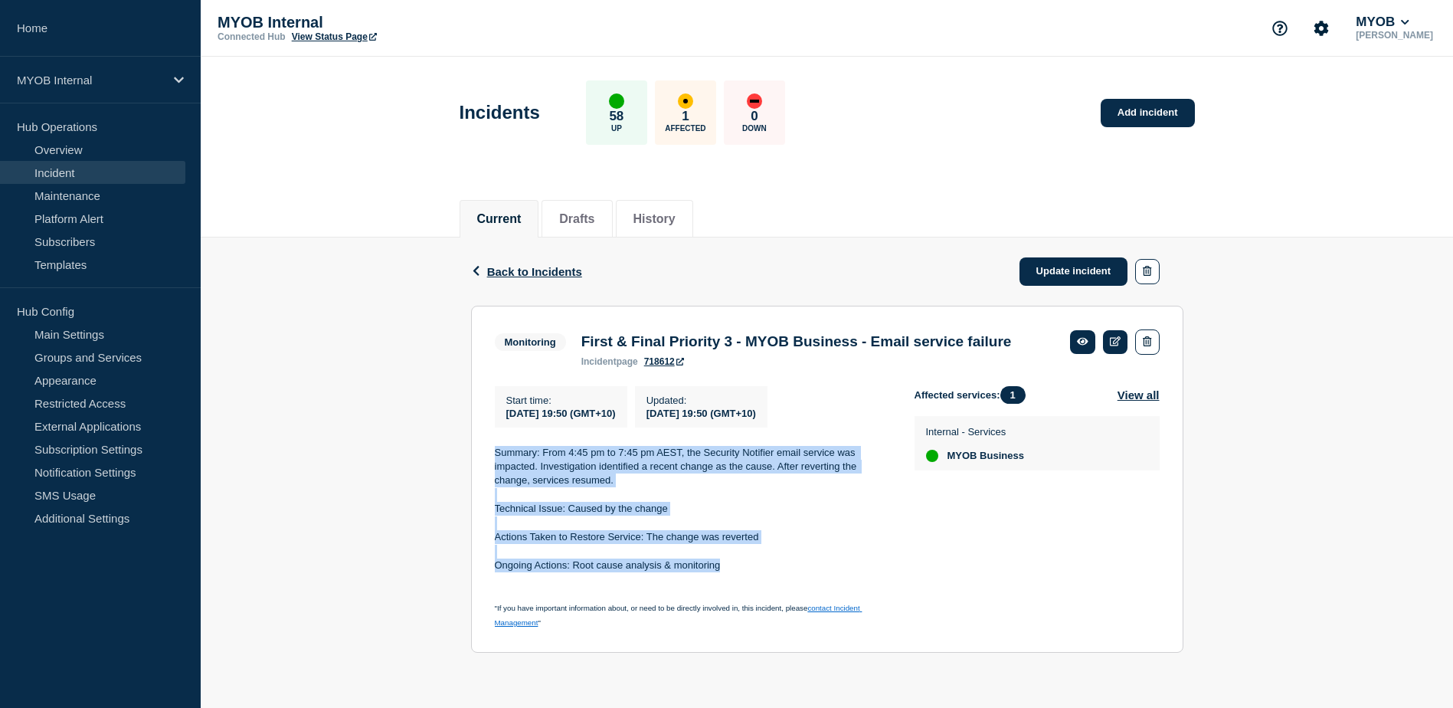
drag, startPoint x: 731, startPoint y: 579, endPoint x: 494, endPoint y: 457, distance: 266.8
click at [495, 457] on div "Summary: From 4:45 pm to 7:45 pm AEST, the Security Notifier email service was …" at bounding box center [692, 538] width 395 height 184
copy div "Summary: From 4:45 pm to 7:45 pm AEST, the Security Notifier email service was …"
click at [1094, 257] on link "Update incident" at bounding box center [1073, 271] width 109 height 28
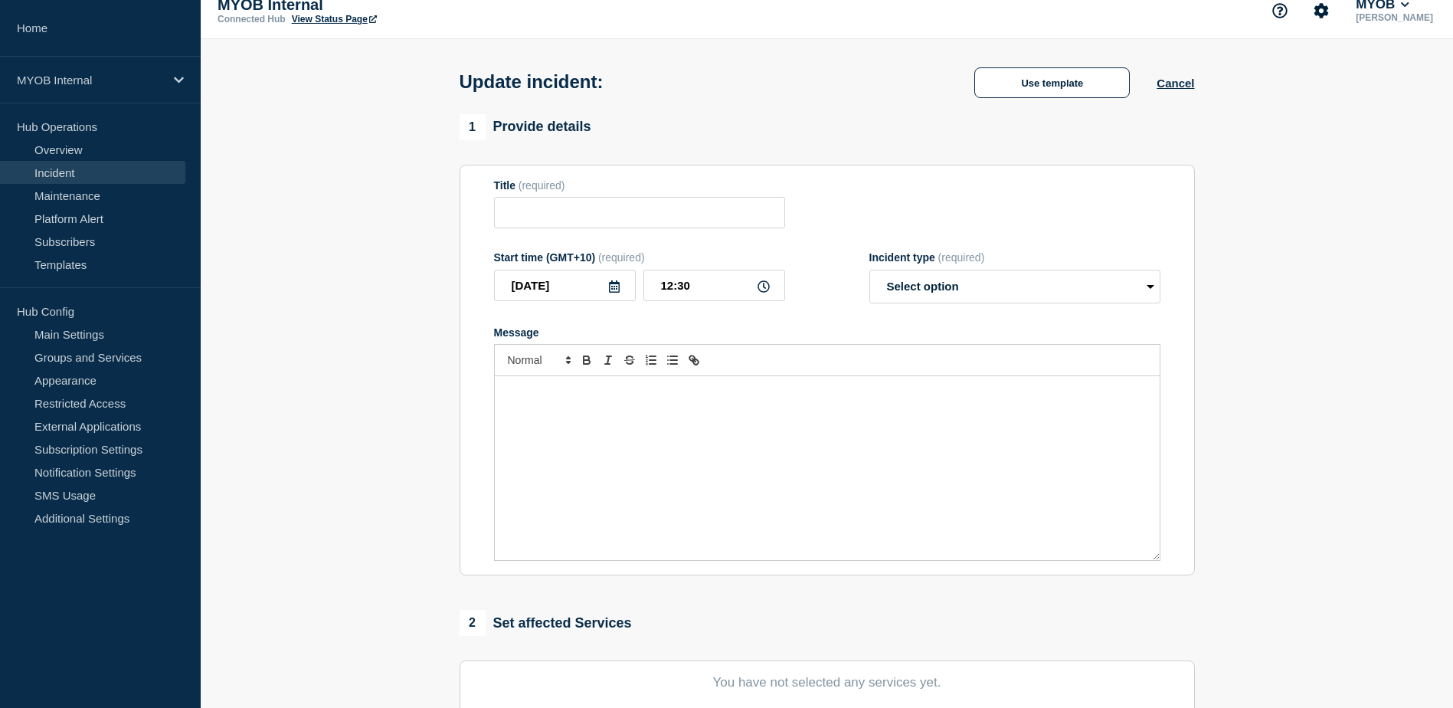
type input "First & Final Priority 3 - MYOB Business - Email service failure"
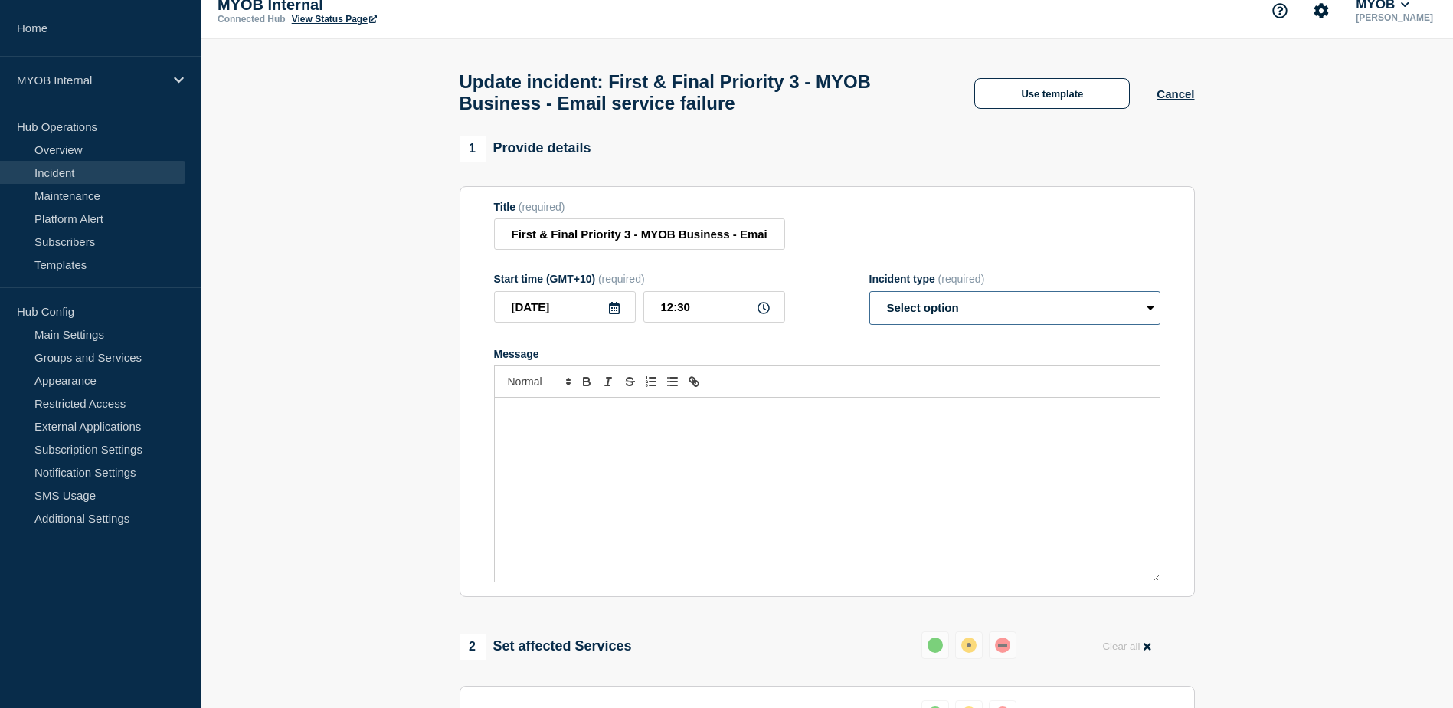
click at [1064, 313] on select "Select option Investigating Identified Monitoring Resolved" at bounding box center [1014, 308] width 291 height 34
select select "resolved"
click at [869, 298] on select "Select option Investigating Identified Monitoring Resolved" at bounding box center [1014, 308] width 291 height 34
click at [868, 470] on div "Message" at bounding box center [827, 489] width 665 height 184
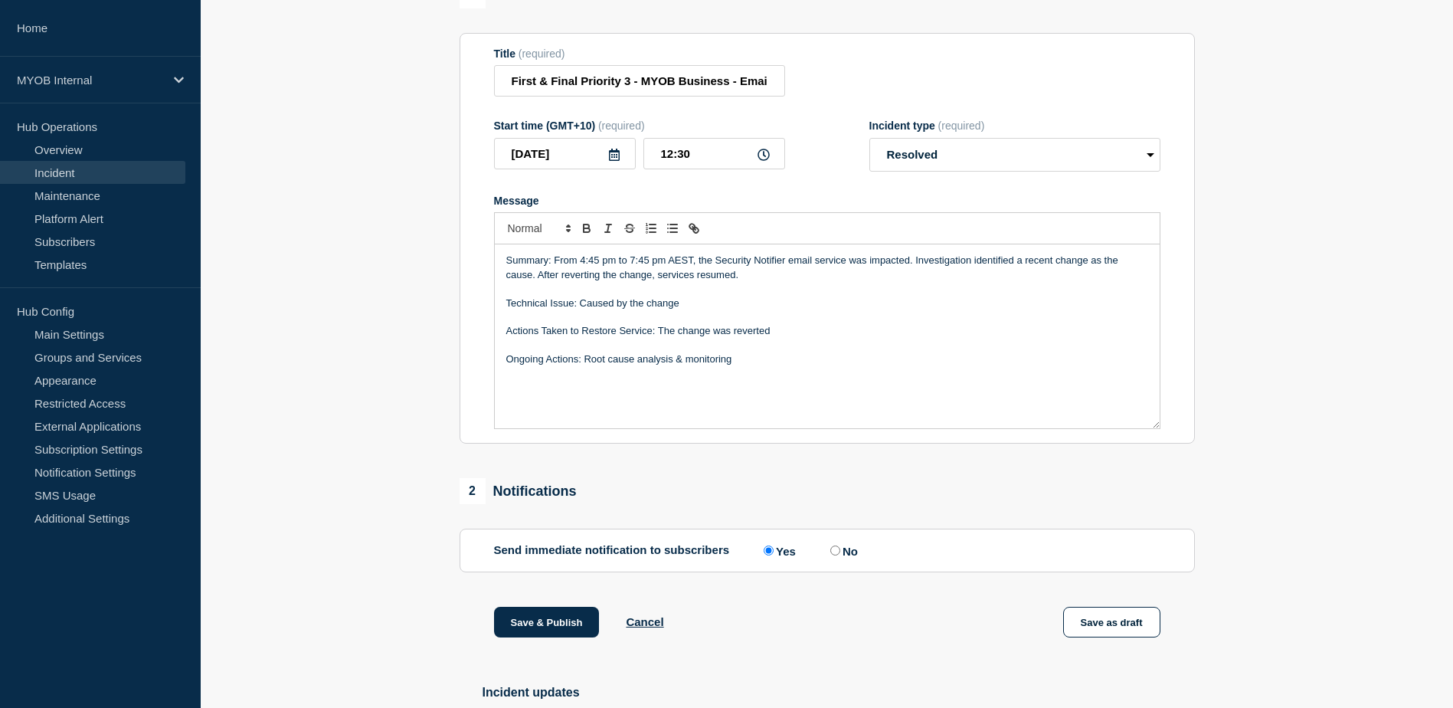
scroll to position [247, 0]
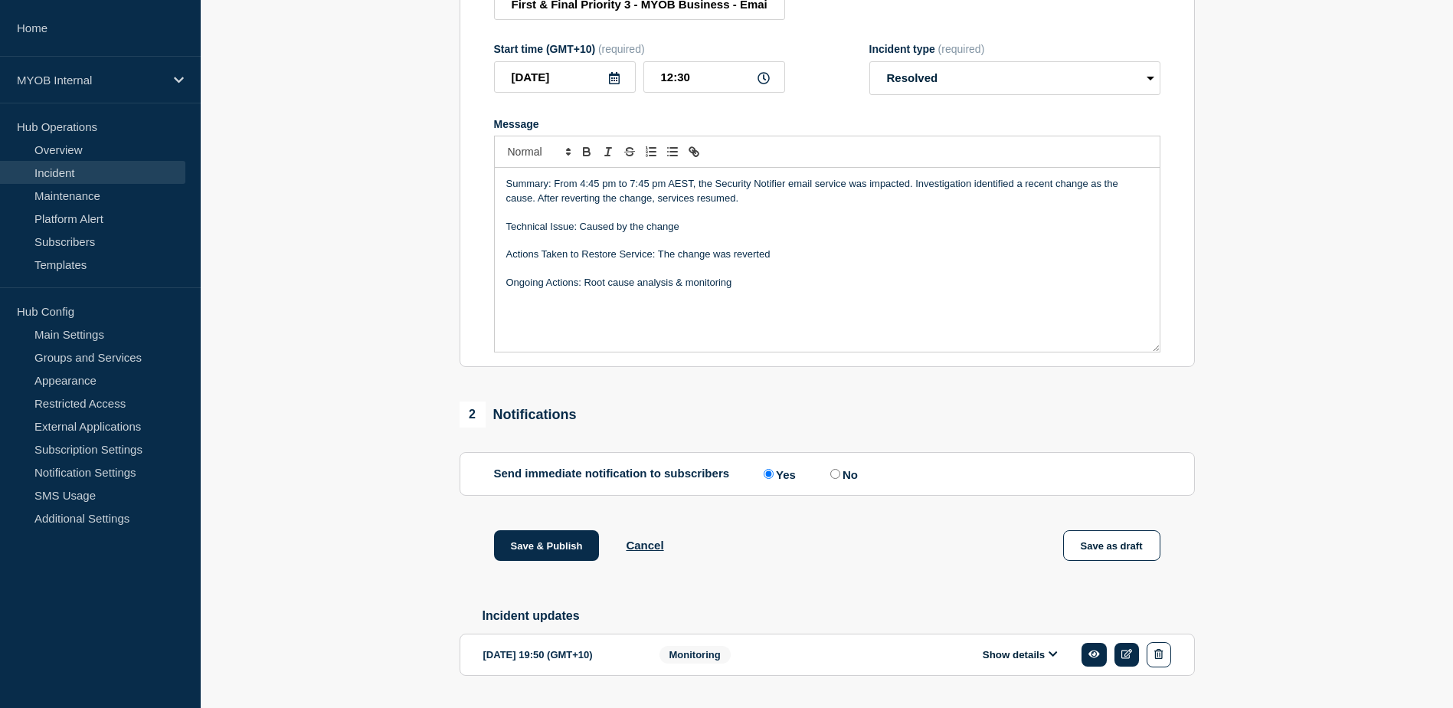
click at [839, 479] on input "No" at bounding box center [835, 474] width 10 height 10
radio input "true"
radio input "false"
click at [543, 552] on button "Save & Publish" at bounding box center [547, 545] width 106 height 31
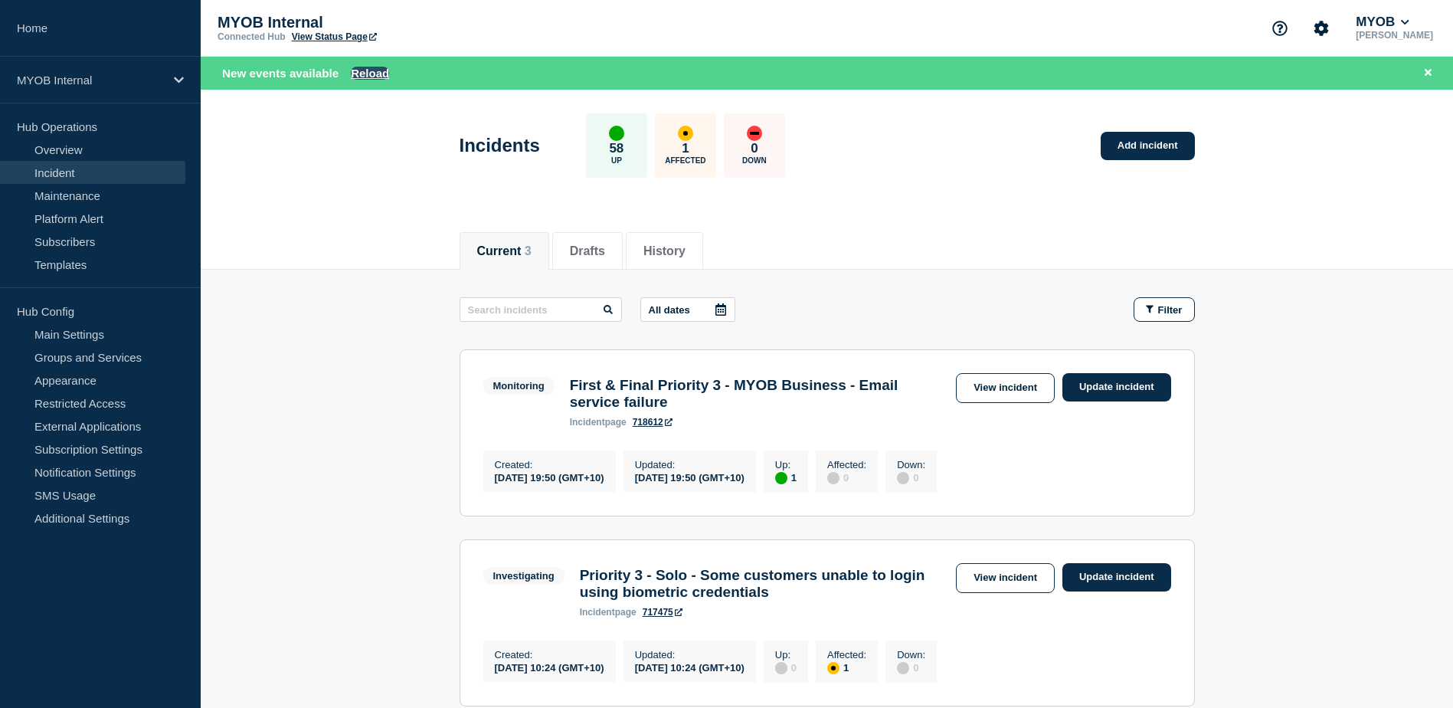
click at [377, 72] on button "Reload" at bounding box center [370, 73] width 38 height 13
